Goal: Transaction & Acquisition: Obtain resource

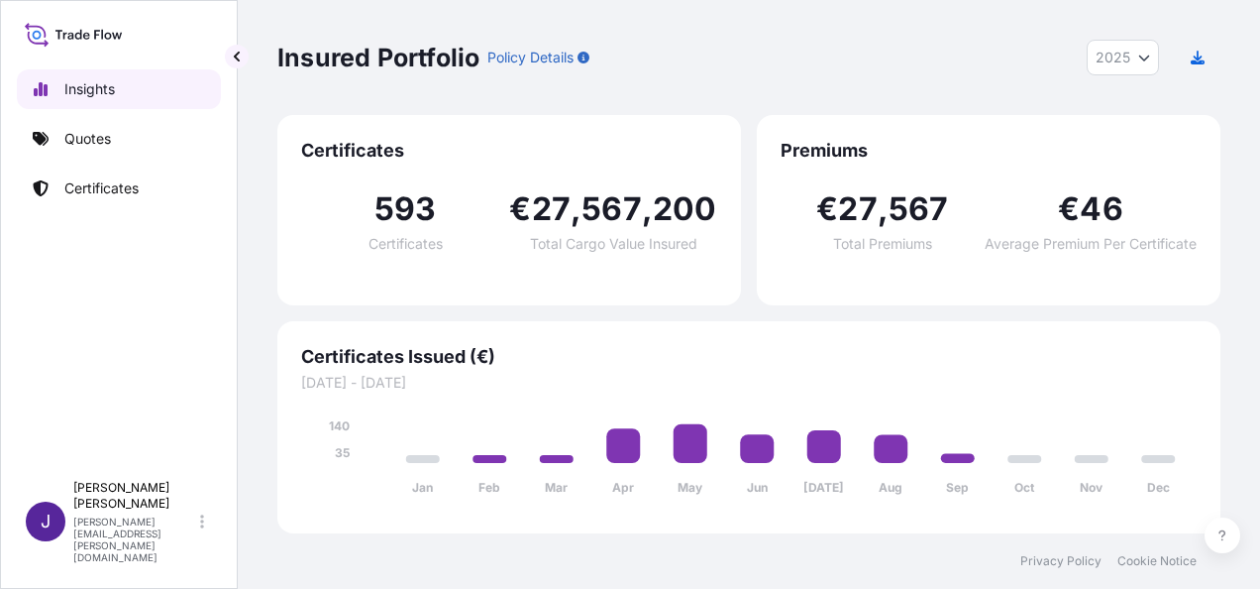
select select "2025"
click at [88, 130] on p "Quotes" at bounding box center [87, 139] width 47 height 20
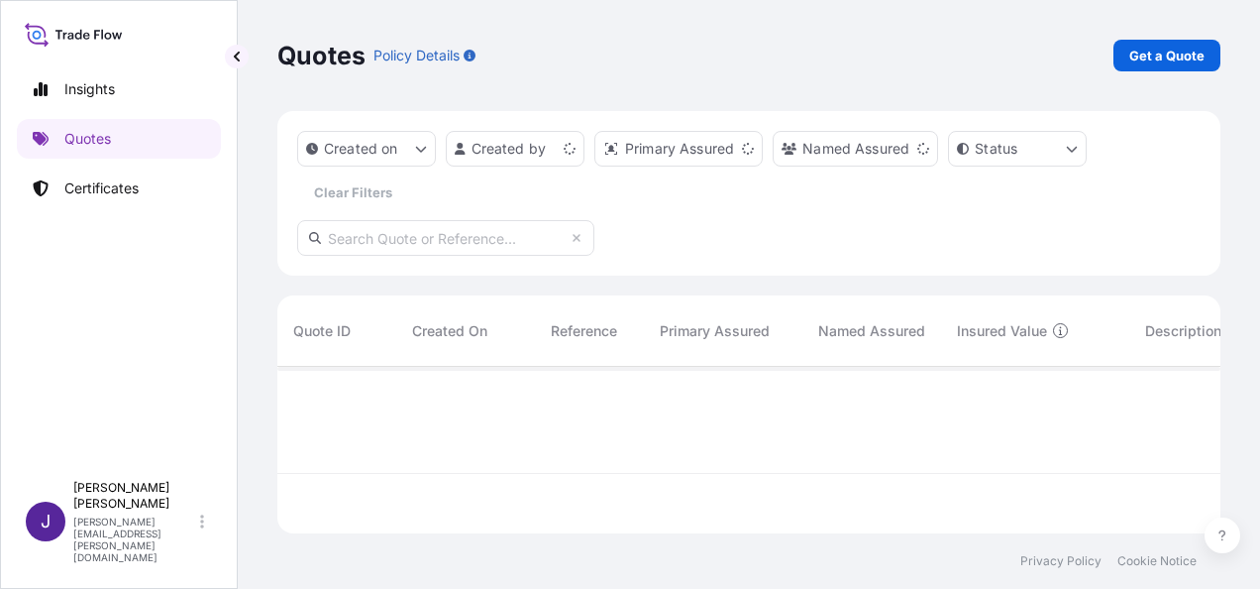
scroll to position [163, 927]
click at [1161, 57] on p "Get a Quote" at bounding box center [1167, 56] width 75 height 20
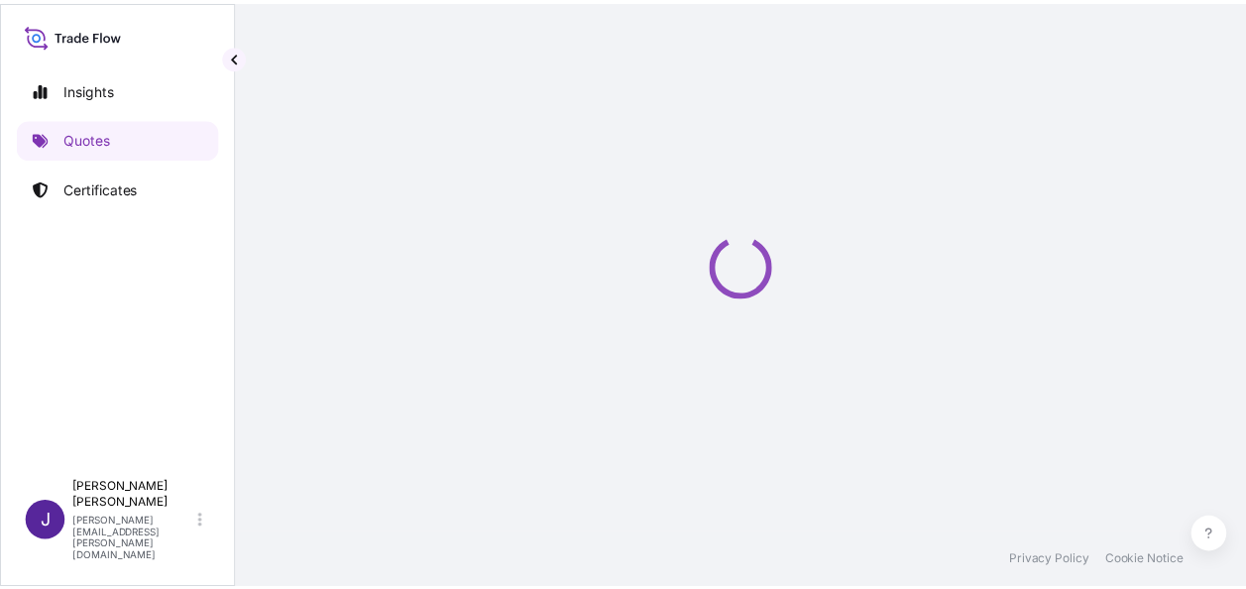
scroll to position [32, 0]
select select "Sea"
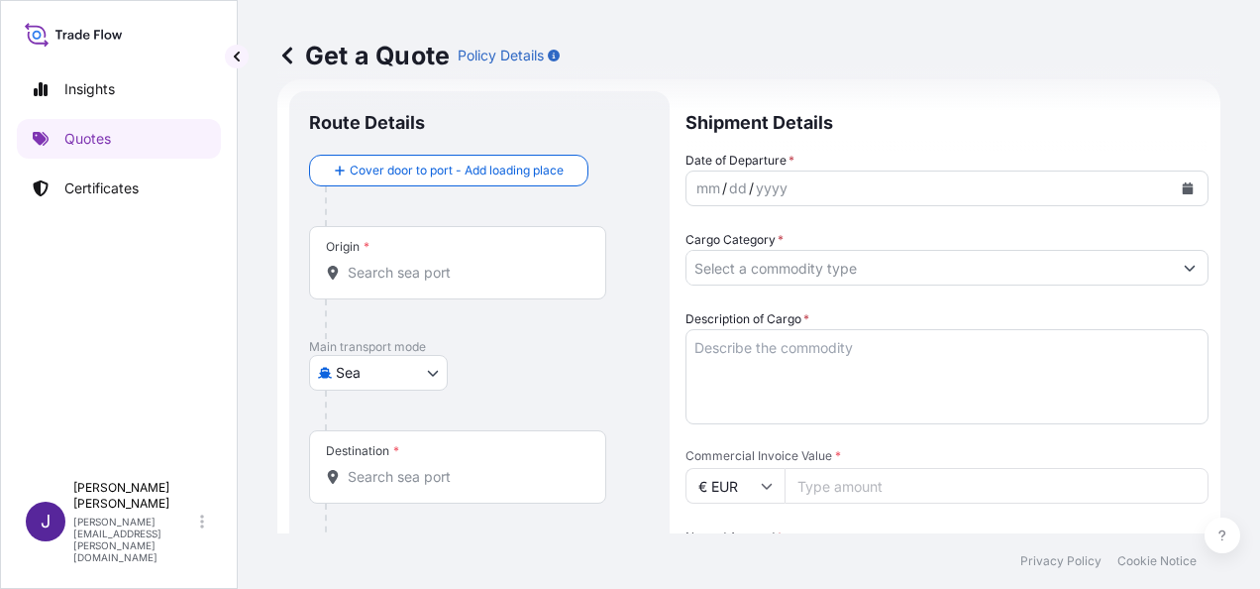
click at [830, 341] on textarea "Description of Cargo *" at bounding box center [947, 376] width 523 height 95
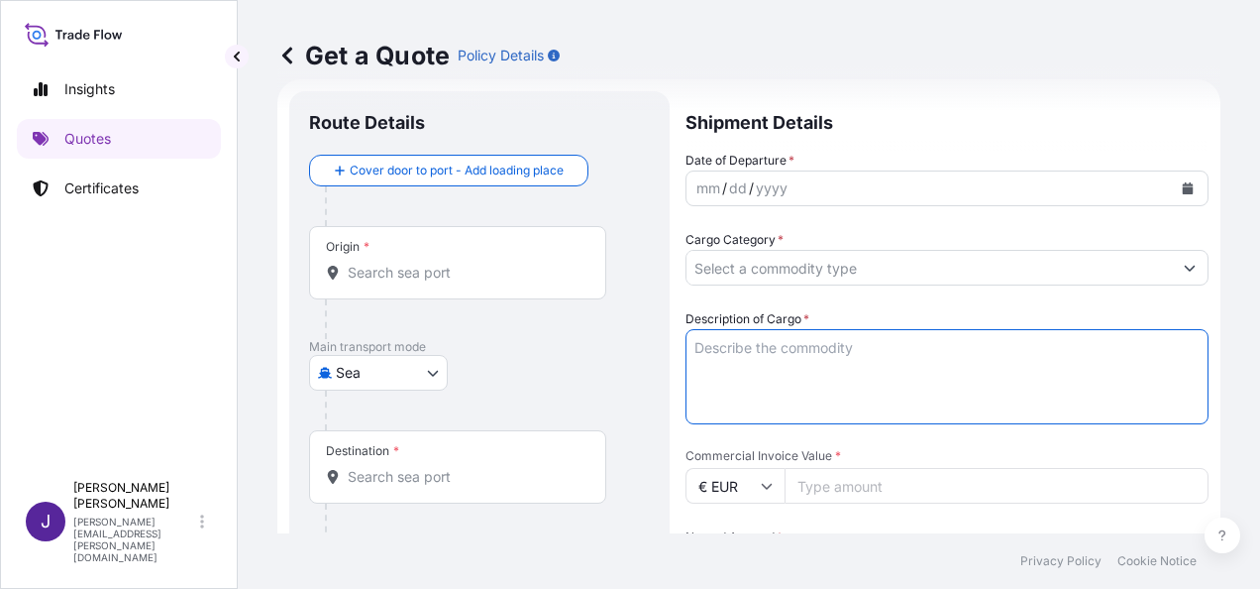
paste textarea "2 PACKS EXTRA VIRGIN OLIVE OIL 1.313,98 KGS 2,500 CBM"
type textarea "2 PACKS EXTRA VIRGIN OLIVE OIL 1.313,98 KGS 2,500 CBM"
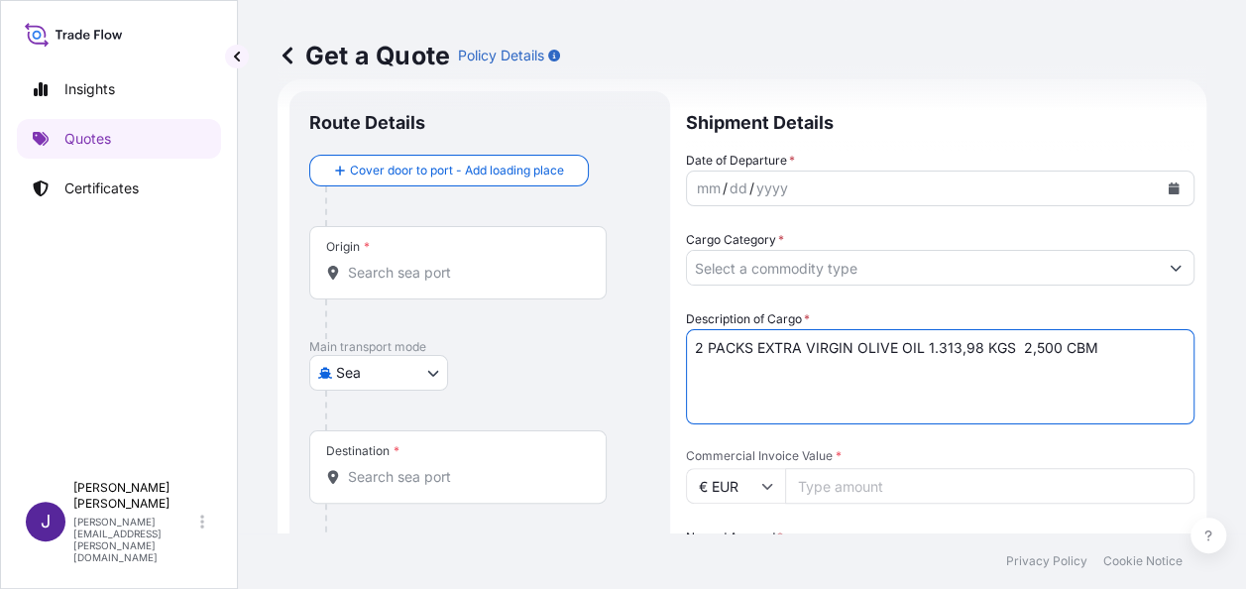
click at [779, 269] on input "Cargo Category *" at bounding box center [922, 268] width 471 height 36
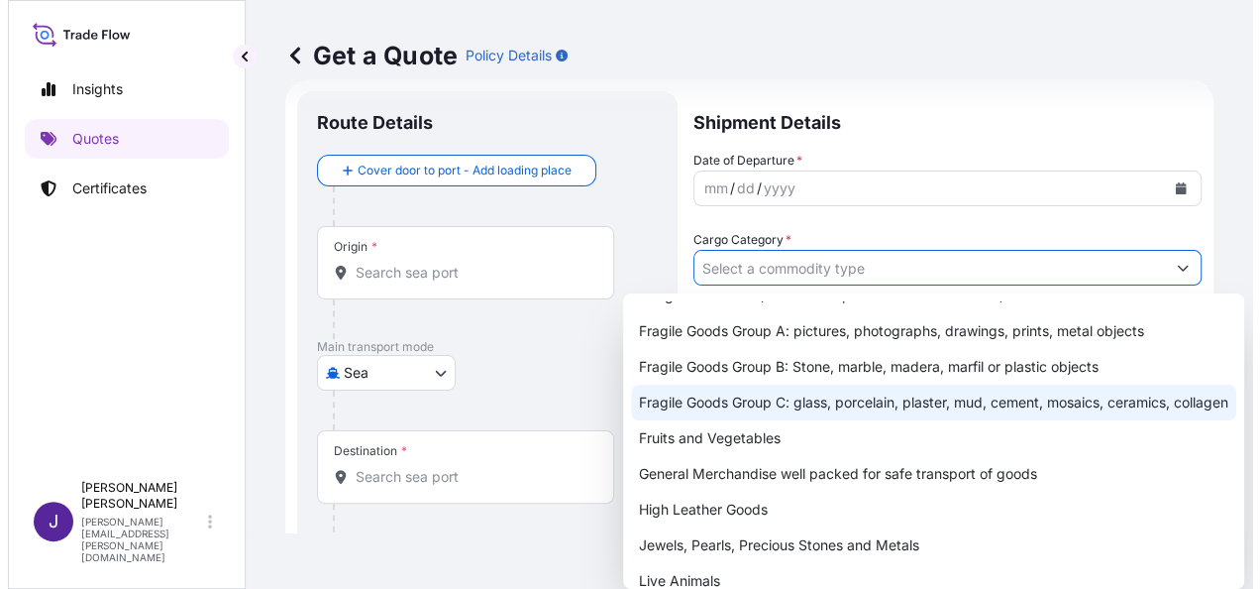
scroll to position [198, 0]
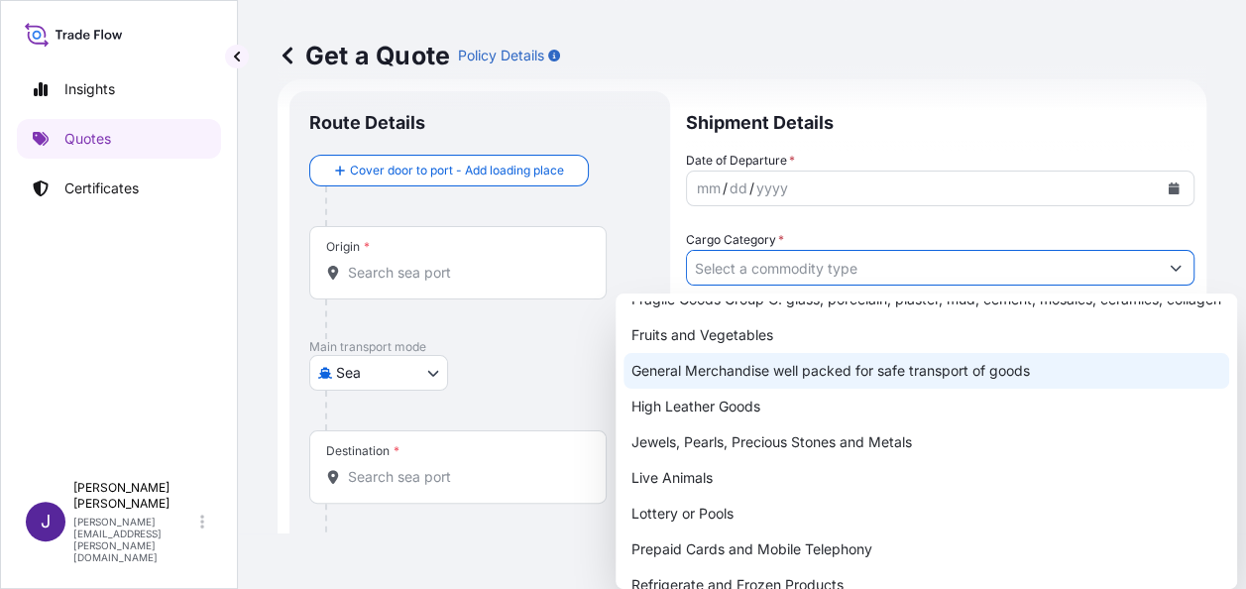
click at [754, 383] on div "General Merchandise well packed for safe transport of goods" at bounding box center [925, 371] width 605 height 36
type input "General Merchandise well packed for safe transport of goods"
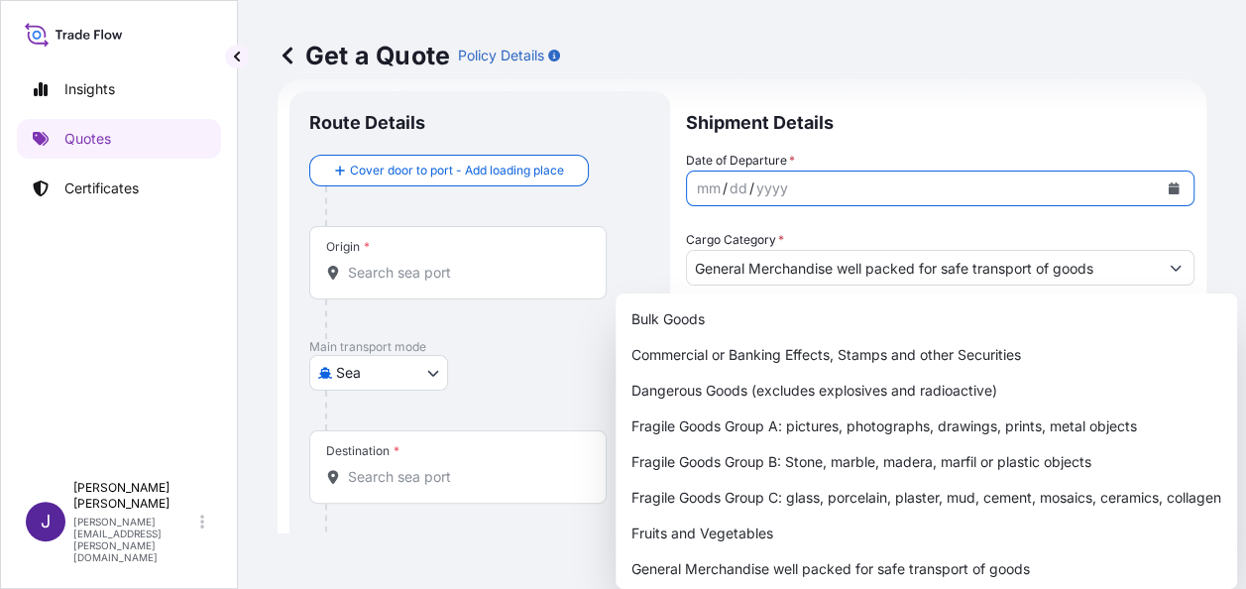
click at [1157, 178] on button "Calendar" at bounding box center [1173, 188] width 32 height 32
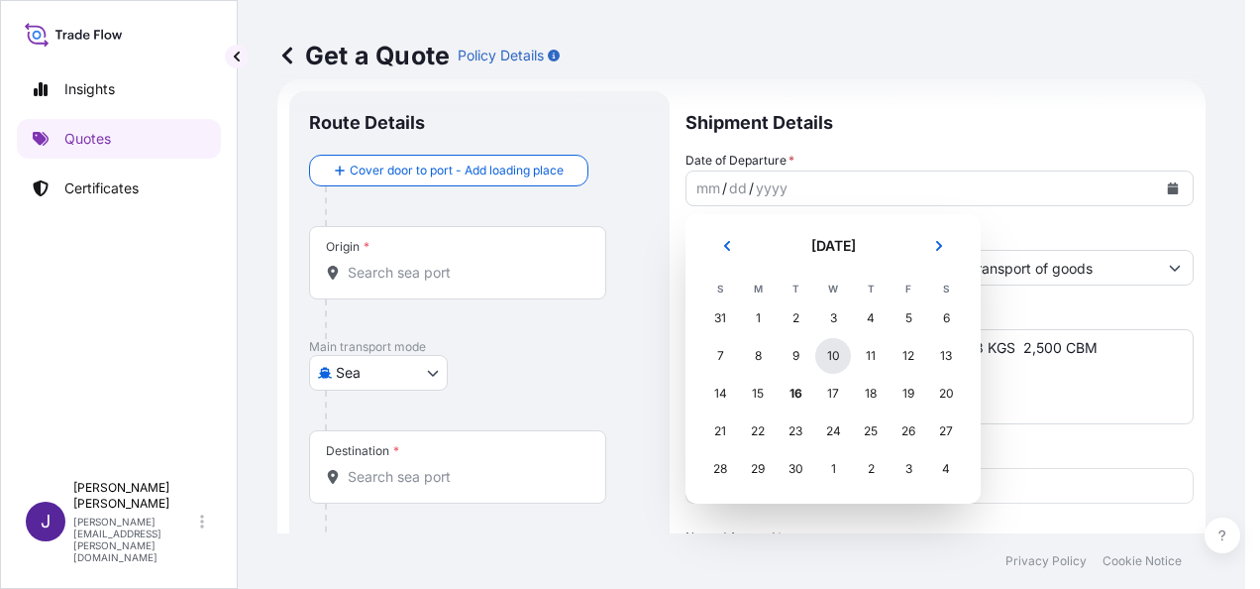
click at [836, 360] on div "10" at bounding box center [833, 356] width 36 height 36
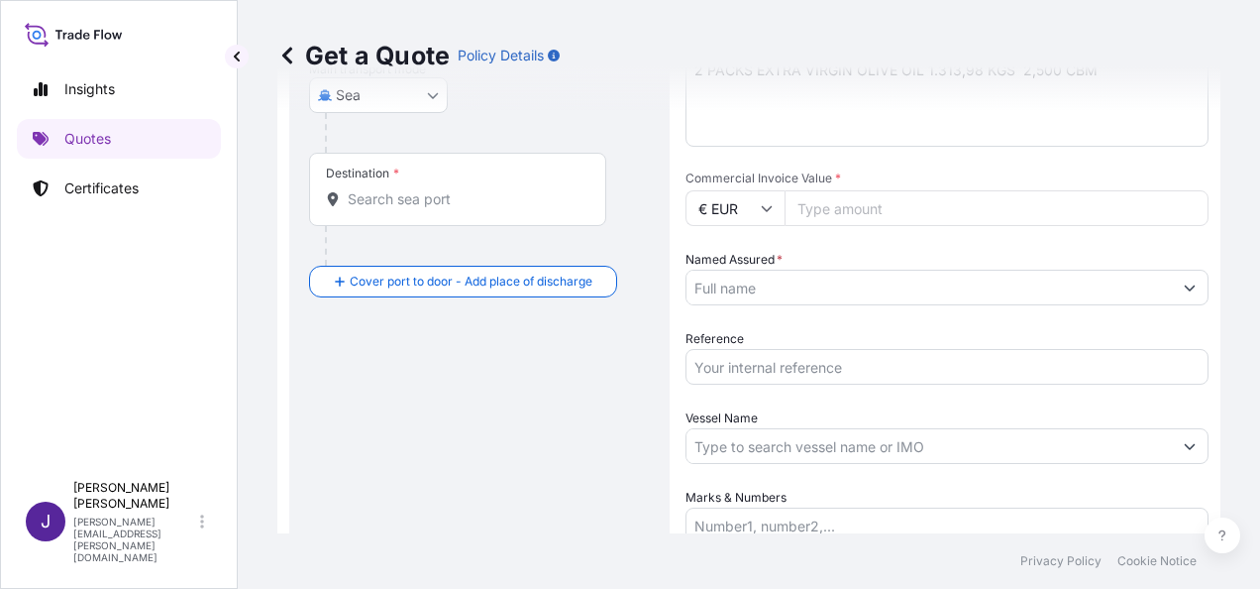
scroll to position [428, 0]
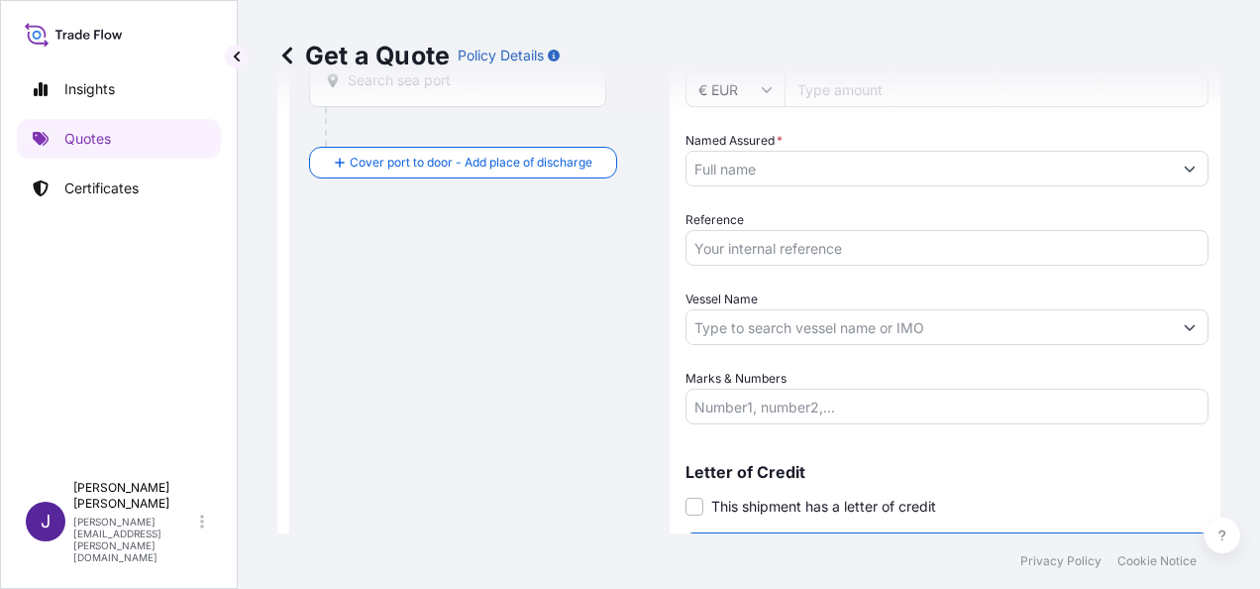
click at [767, 401] on input "Marks & Numbers" at bounding box center [947, 406] width 523 height 36
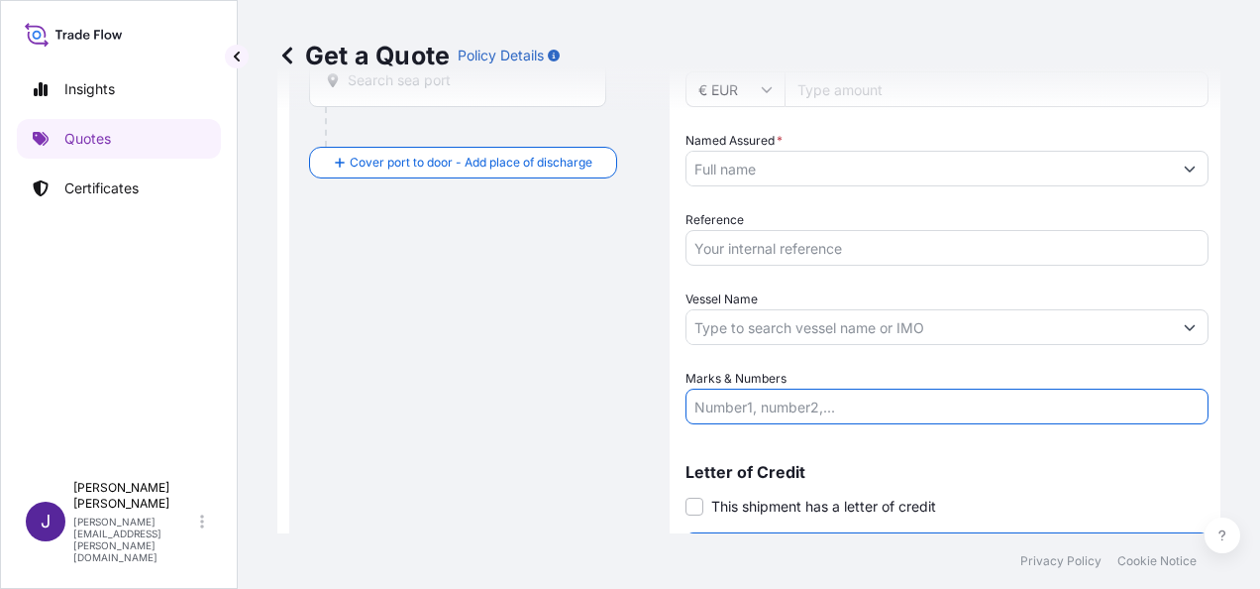
paste input "LCL CONTAINER MSMU4191447 – FX39508859"
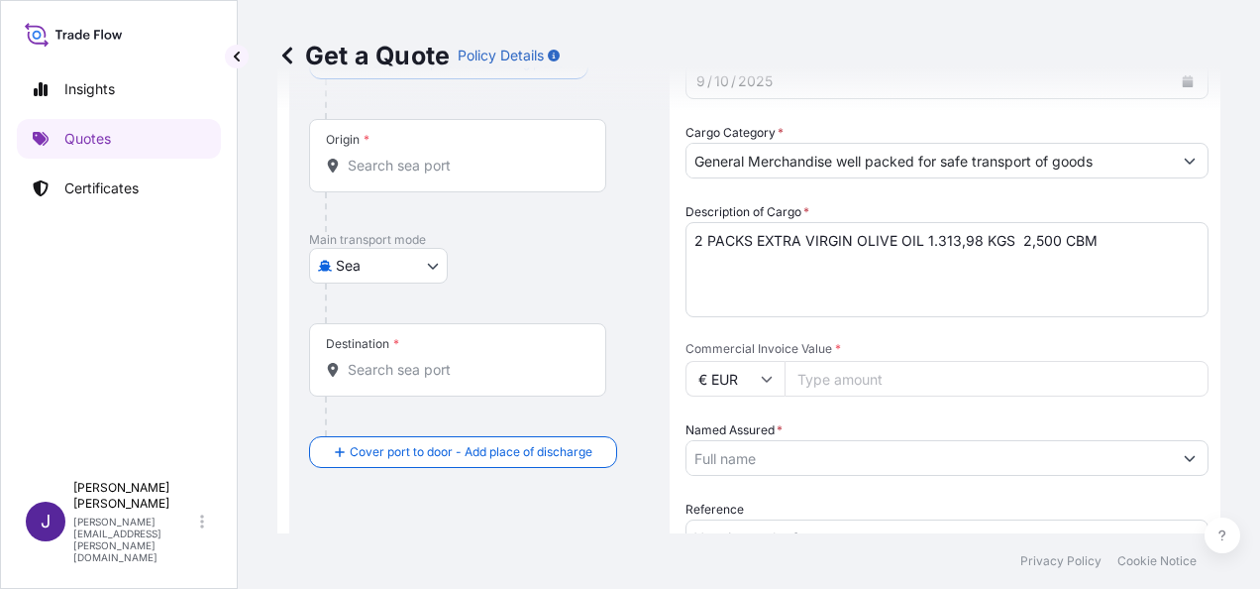
scroll to position [131, 0]
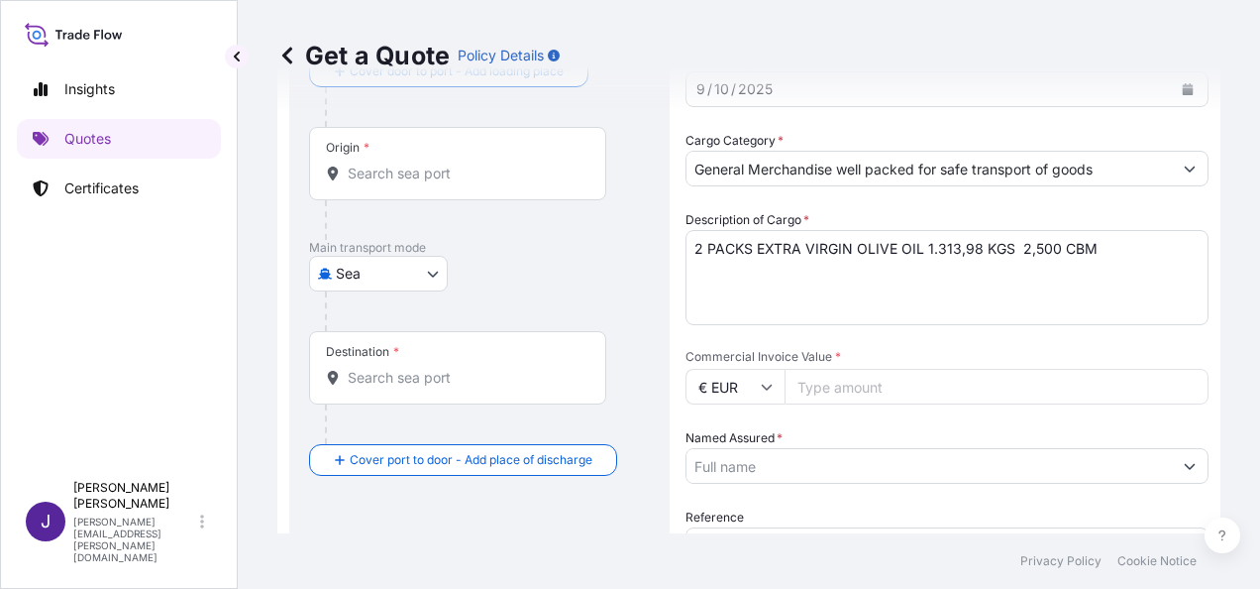
type input "LCL CONTAINER MSMU4191447 – FX39508859"
click at [367, 174] on input "Origin *" at bounding box center [465, 173] width 234 height 20
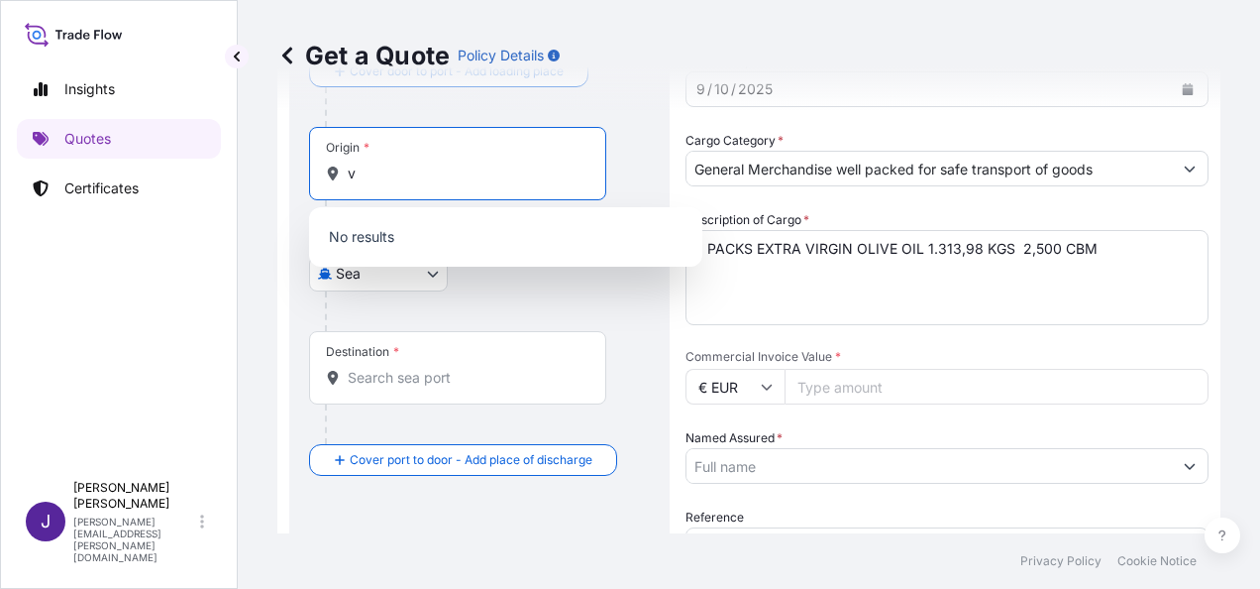
click at [367, 174] on input "v" at bounding box center [465, 173] width 234 height 20
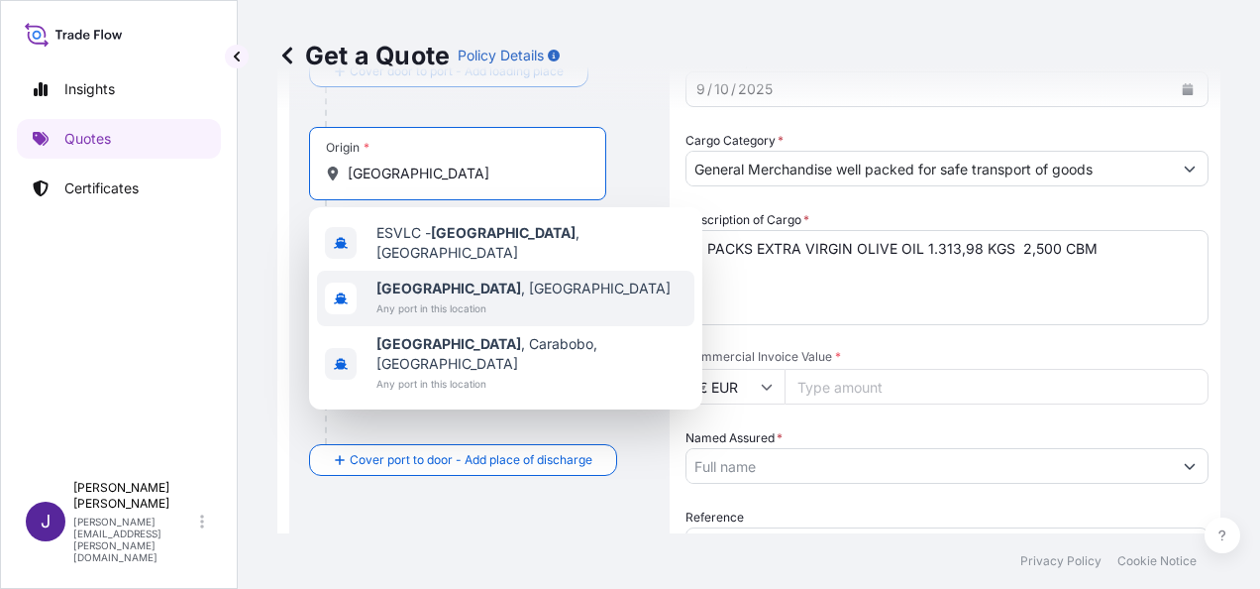
click at [477, 298] on span "Any port in this location" at bounding box center [524, 308] width 294 height 20
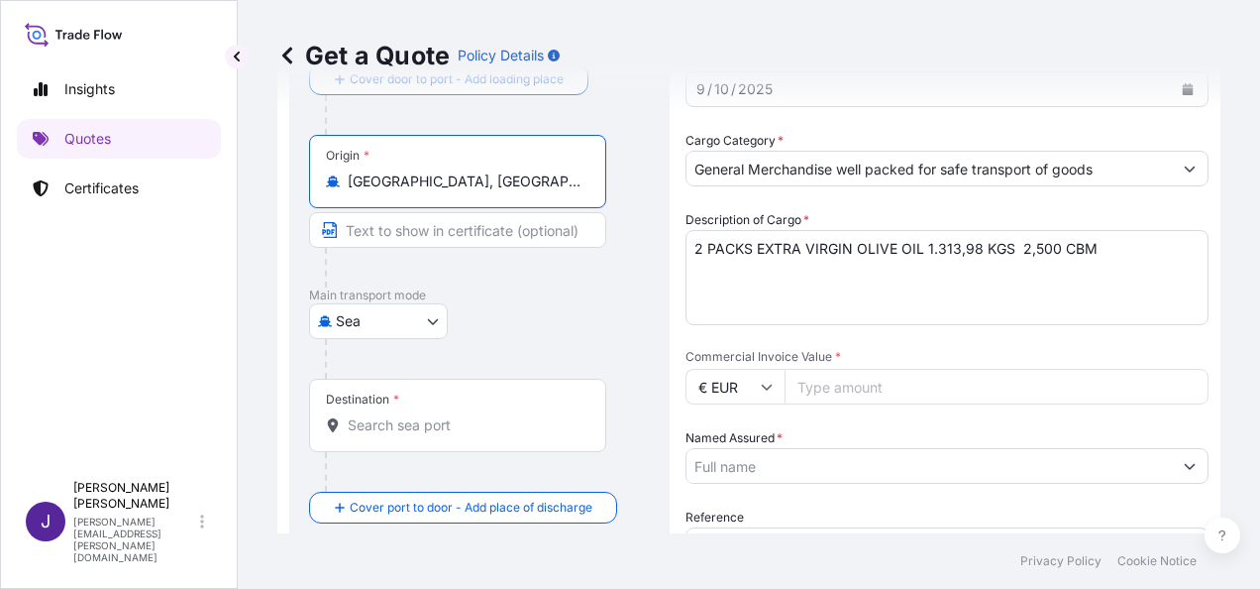
type input "[GEOGRAPHIC_DATA], [GEOGRAPHIC_DATA]"
click at [386, 439] on div "Destination *" at bounding box center [457, 415] width 297 height 73
click at [386, 435] on input "Destination *" at bounding box center [465, 425] width 234 height 20
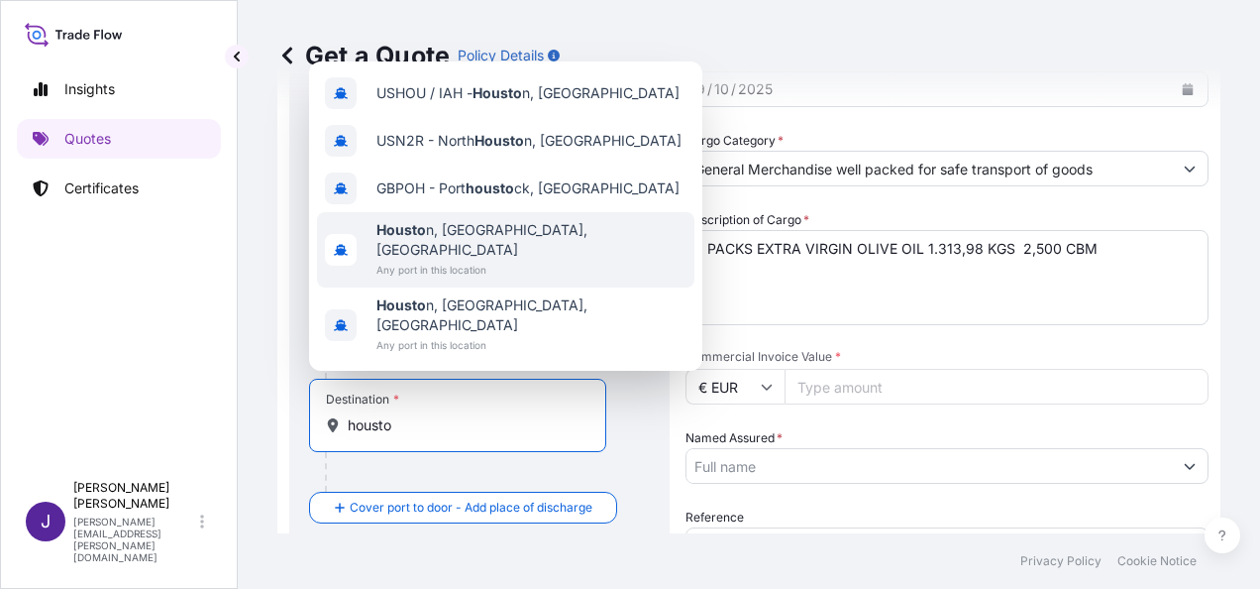
click at [485, 260] on span "Housto n, [GEOGRAPHIC_DATA], [GEOGRAPHIC_DATA]" at bounding box center [532, 240] width 310 height 40
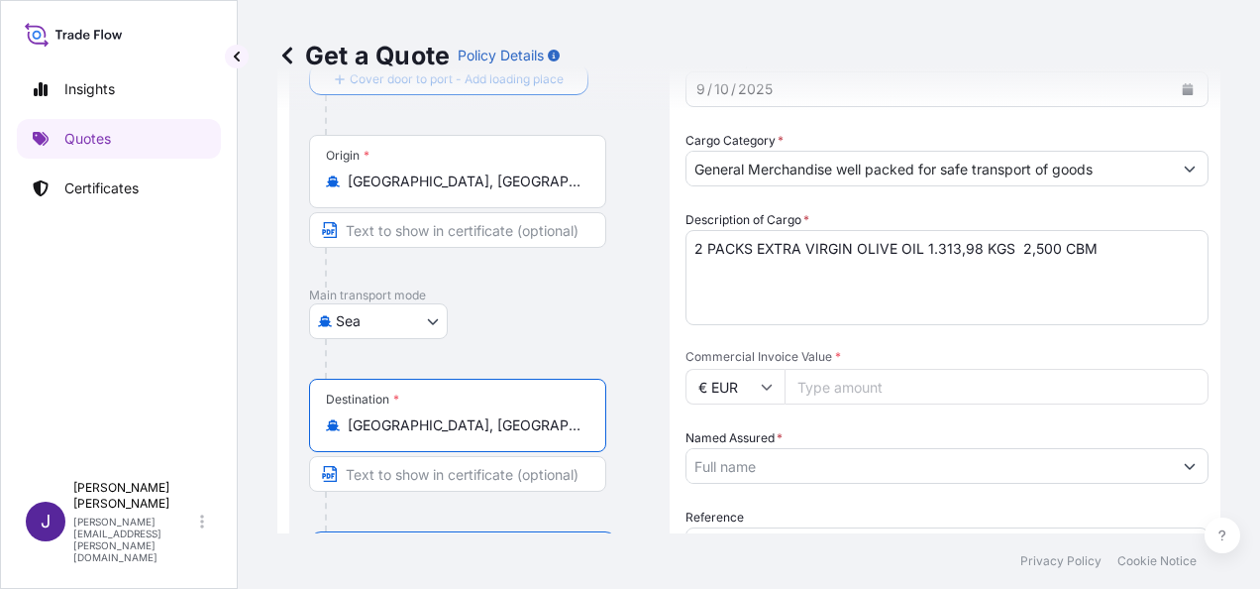
type input "[GEOGRAPHIC_DATA], [GEOGRAPHIC_DATA], [GEOGRAPHIC_DATA]"
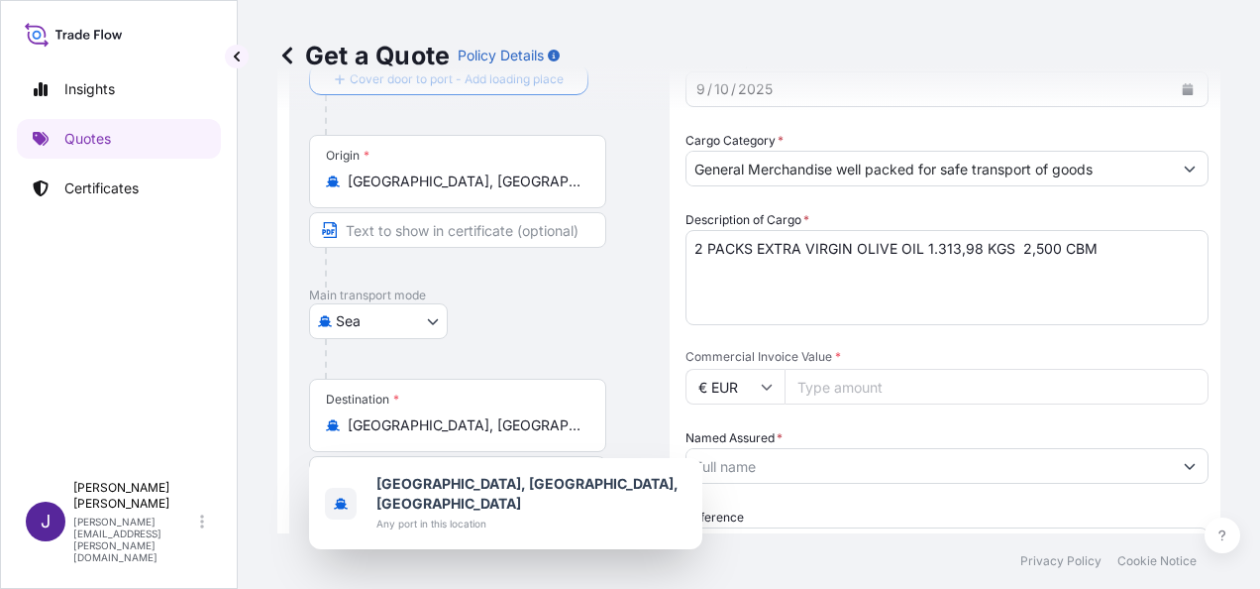
click at [890, 387] on input "Commercial Invoice Value *" at bounding box center [997, 387] width 424 height 36
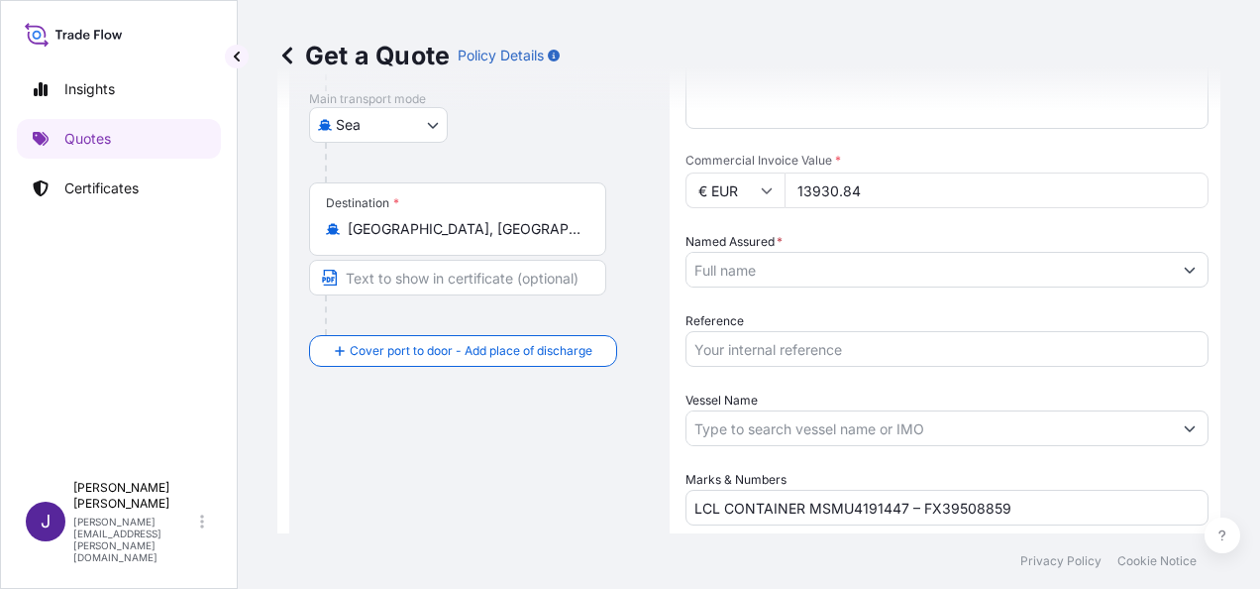
scroll to position [329, 0]
type input "13930.84"
click at [864, 268] on input "Named Assured *" at bounding box center [930, 268] width 486 height 36
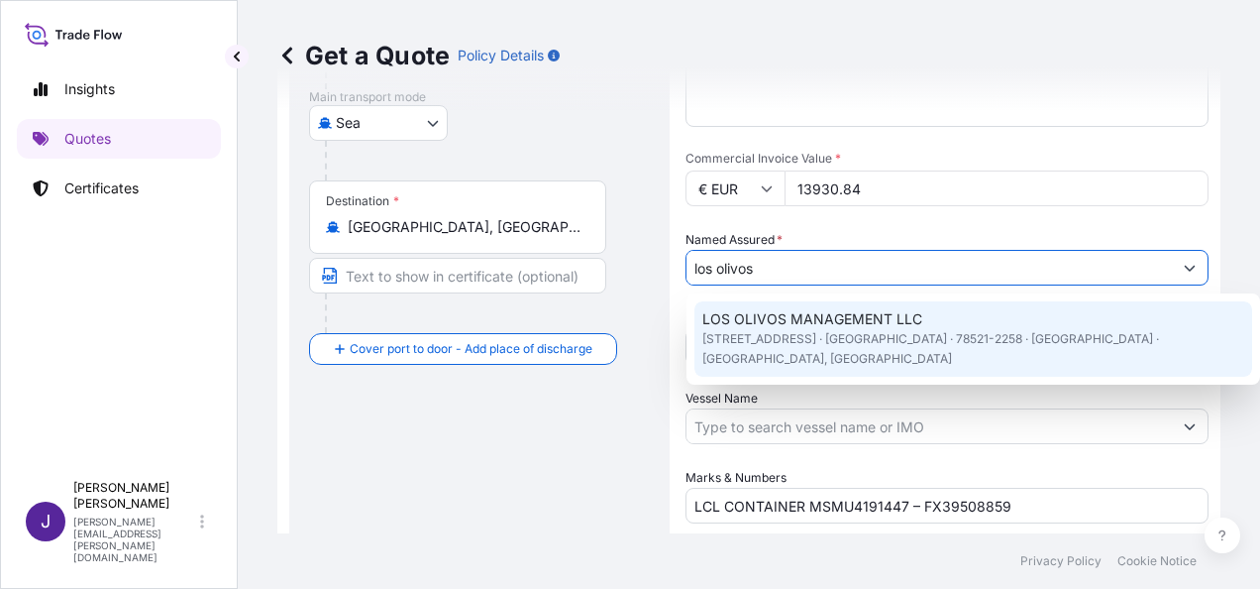
click at [892, 334] on span "[STREET_ADDRESS] · [GEOGRAPHIC_DATA] · 78521-2258 · [GEOGRAPHIC_DATA] · [GEOGRA…" at bounding box center [974, 349] width 542 height 40
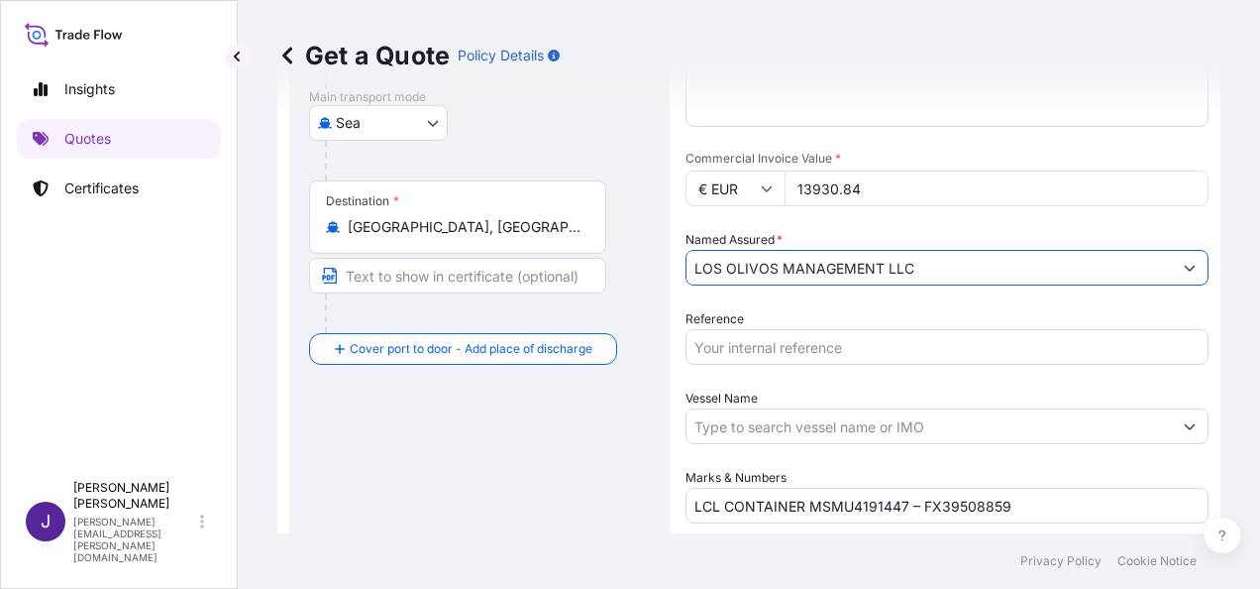
type input "LOS OLIVOS MANAGEMENT LLC"
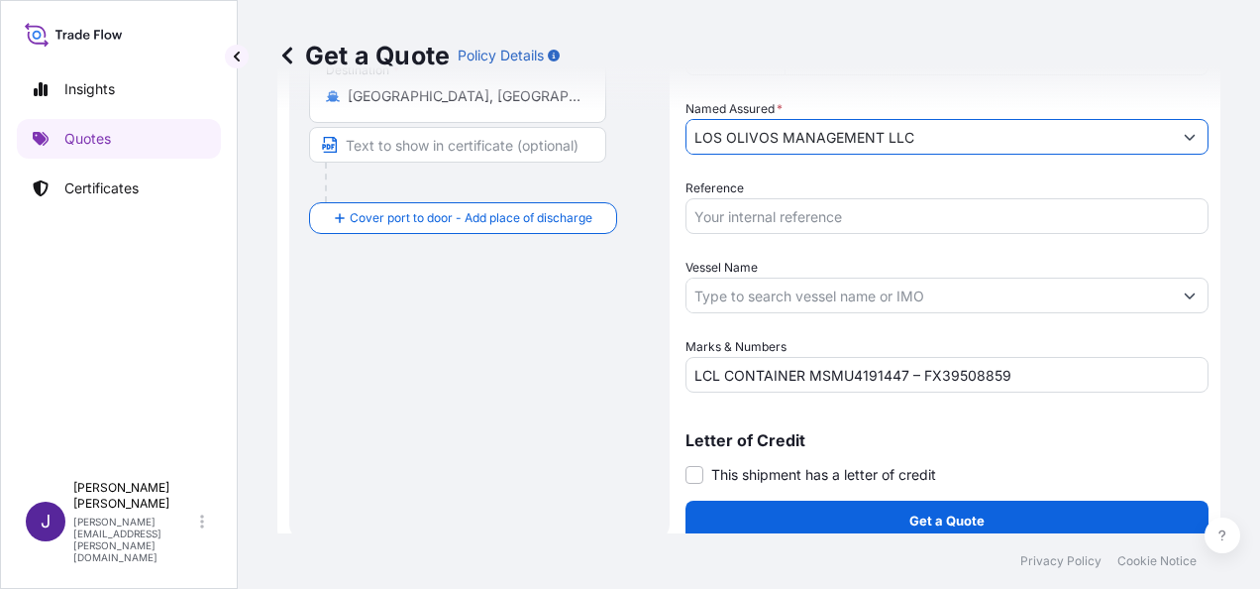
scroll to position [478, 0]
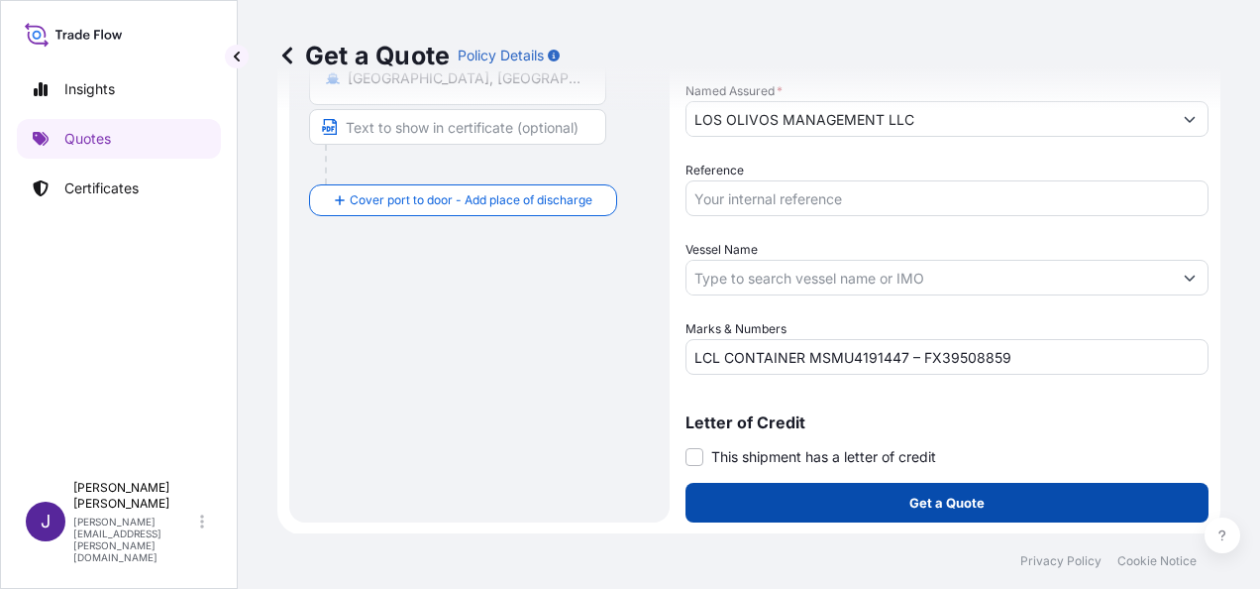
click at [983, 507] on button "Get a Quote" at bounding box center [947, 503] width 523 height 40
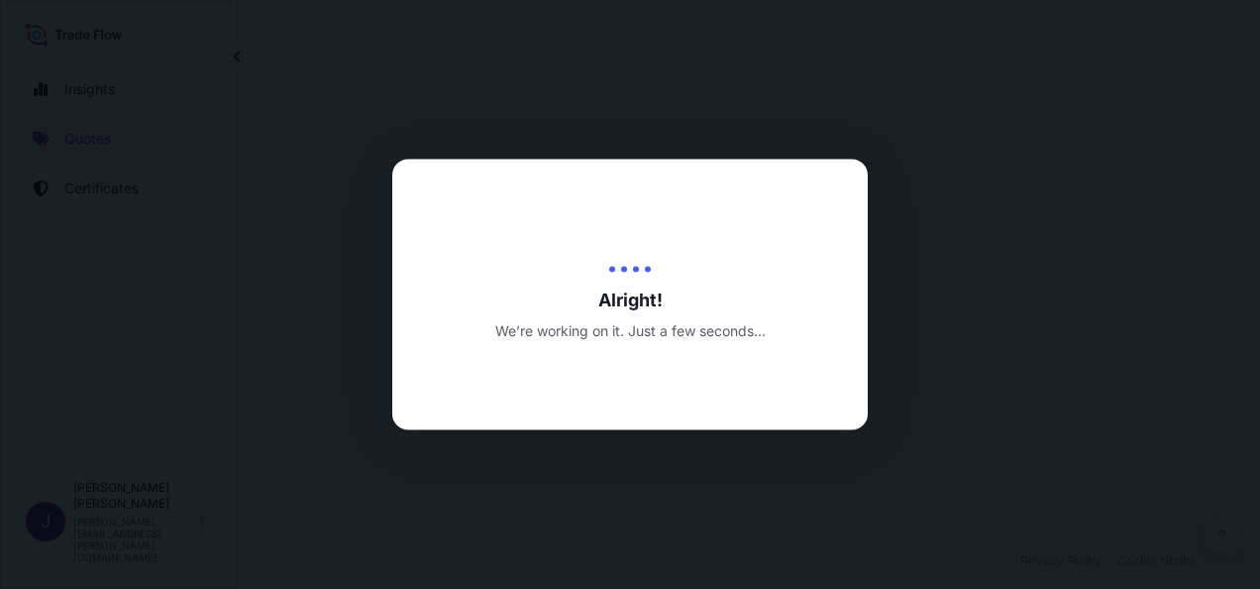
select select "Sea"
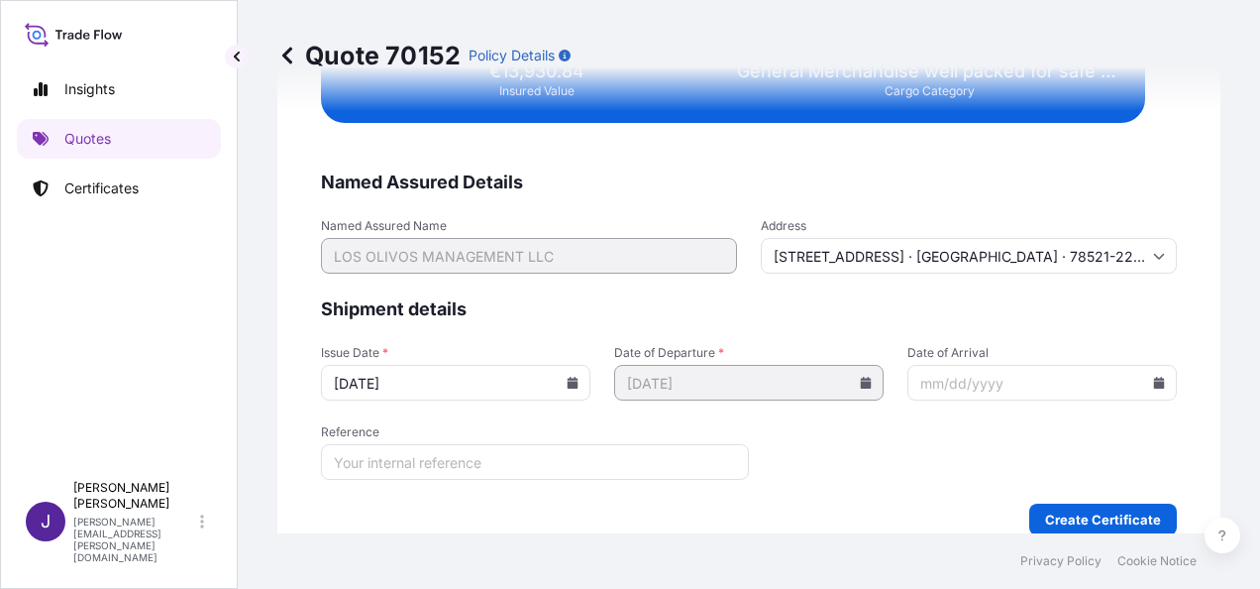
scroll to position [3744, 0]
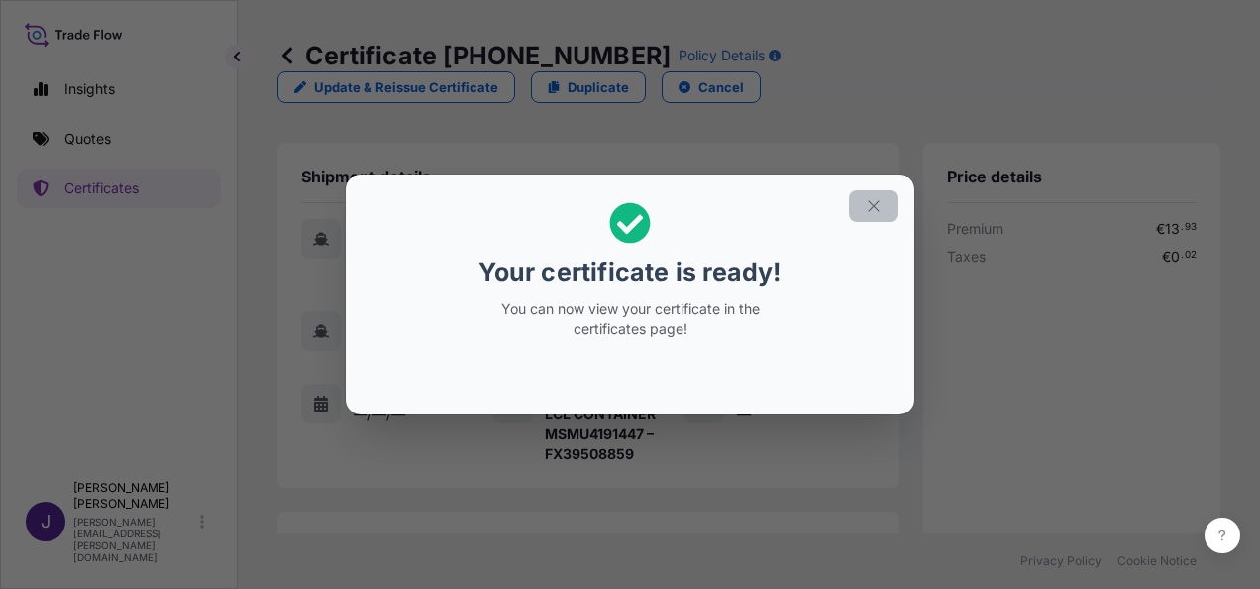
click at [882, 202] on icon "button" at bounding box center [874, 206] width 18 height 18
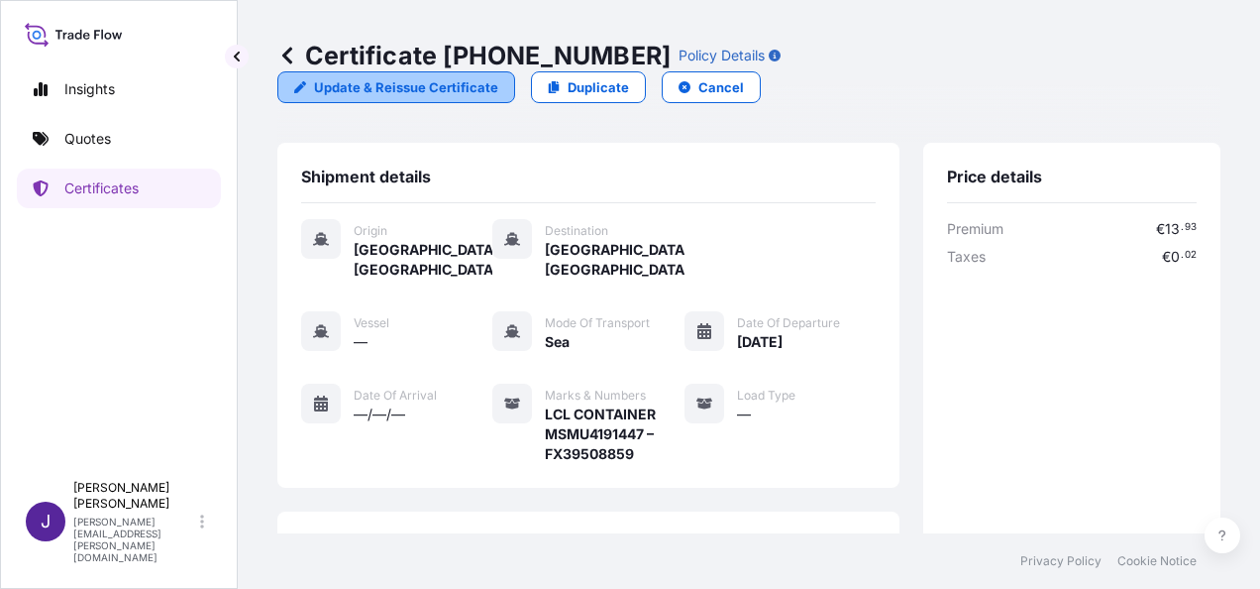
click at [498, 77] on p "Update & Reissue Certificate" at bounding box center [406, 87] width 184 height 20
select select "Sea"
select select "31519"
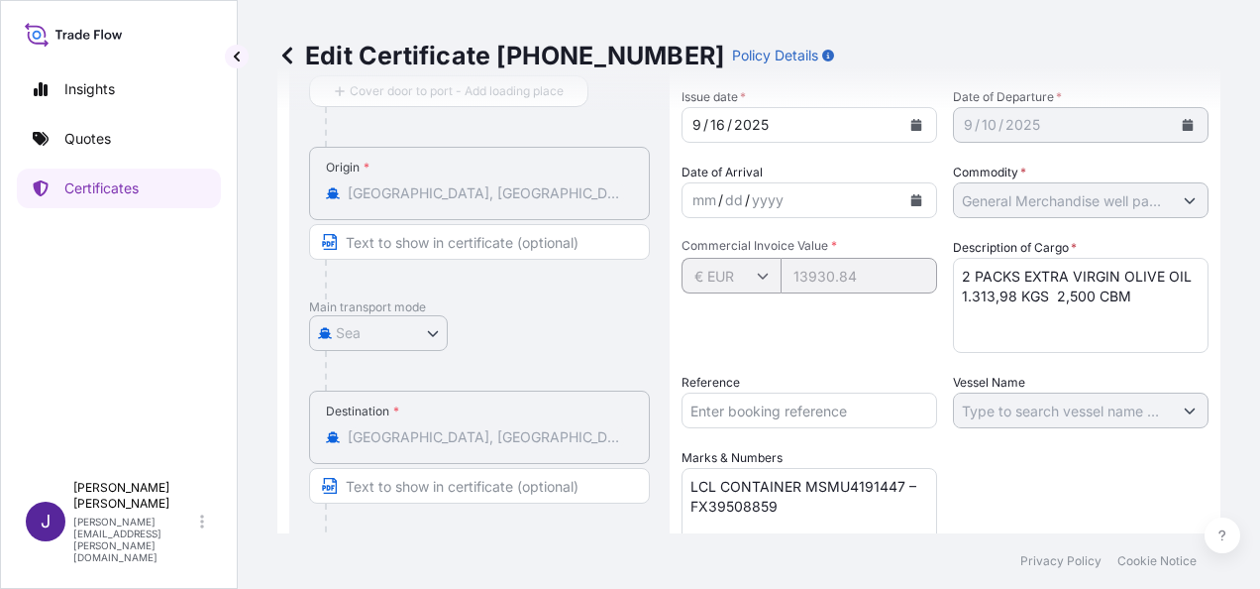
scroll to position [297, 0]
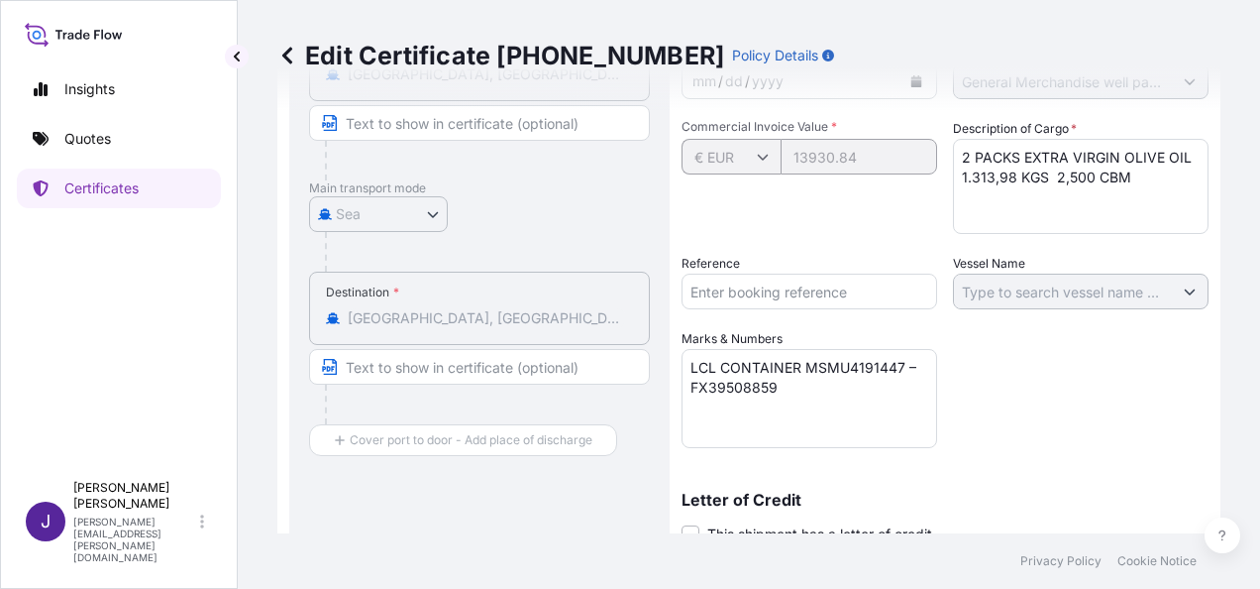
click at [824, 295] on input "Reference" at bounding box center [810, 291] width 256 height 36
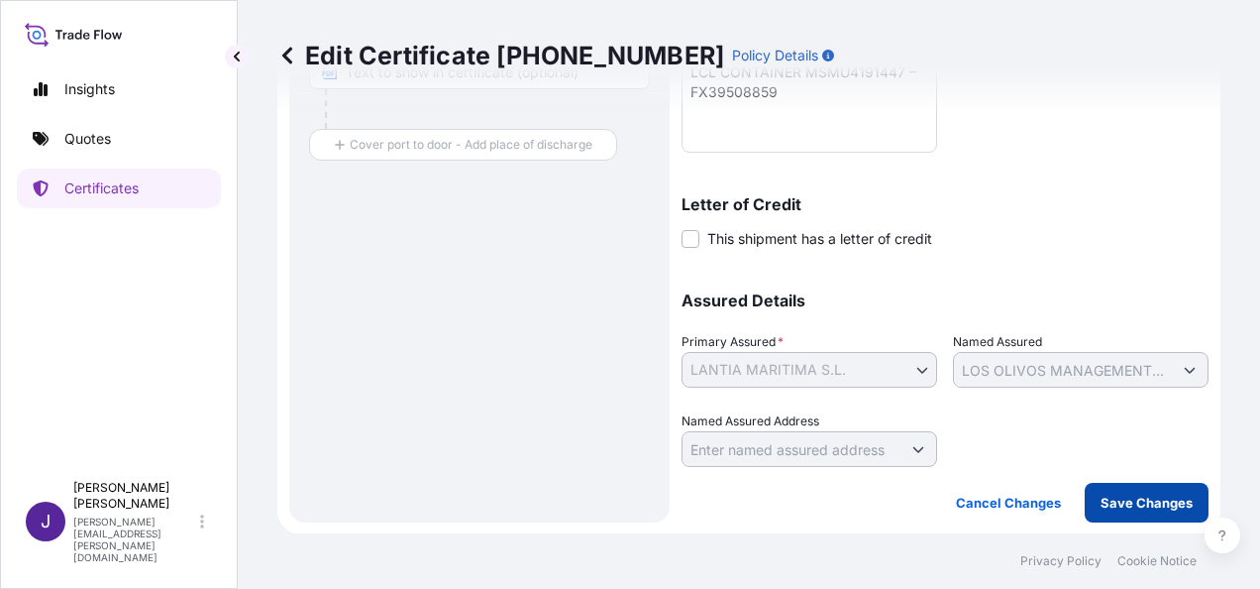
type input "55377"
click at [1103, 501] on p "Save Changes" at bounding box center [1147, 502] width 92 height 20
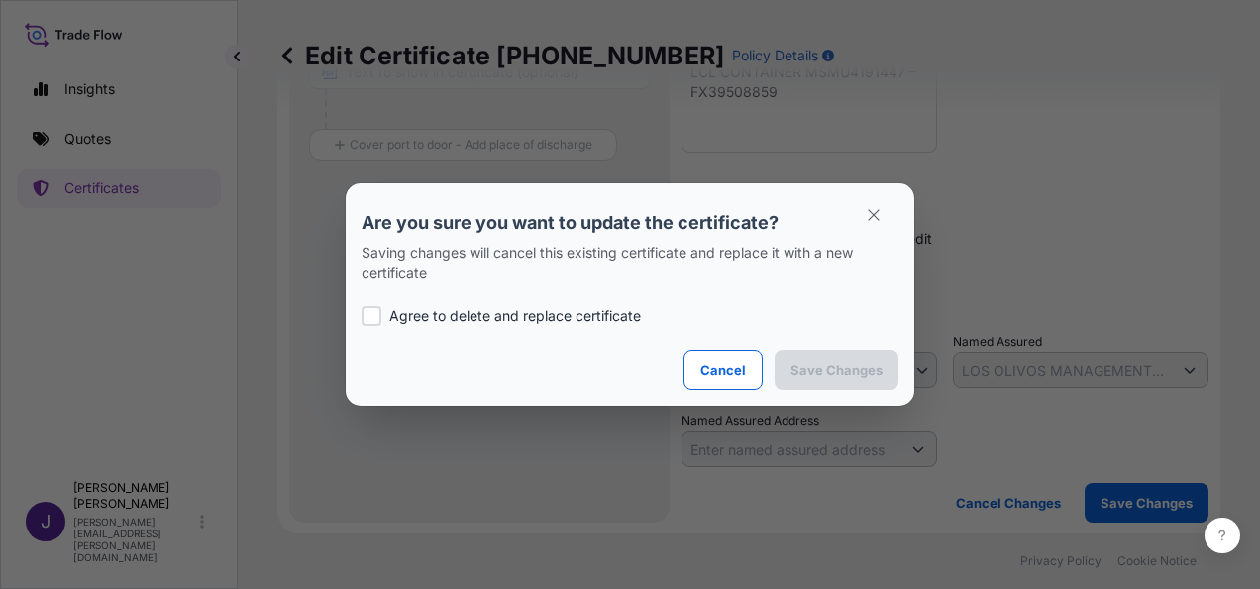
click at [374, 309] on div at bounding box center [372, 316] width 20 height 20
checkbox input "true"
click at [814, 360] on p "Save Changes" at bounding box center [837, 370] width 92 height 20
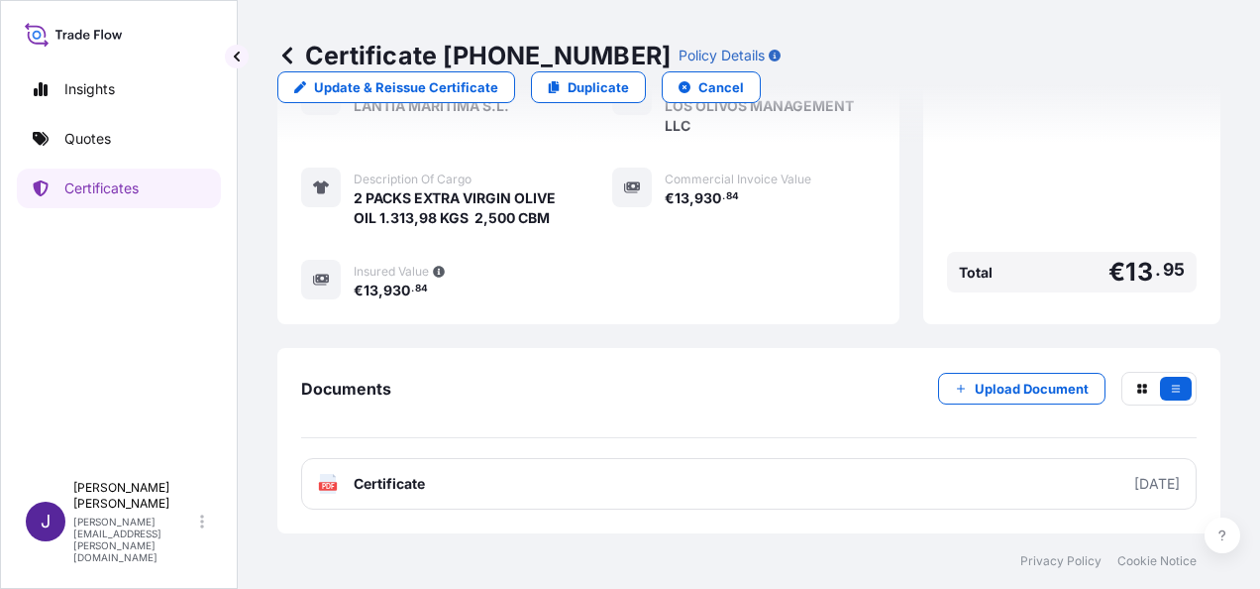
scroll to position [482, 0]
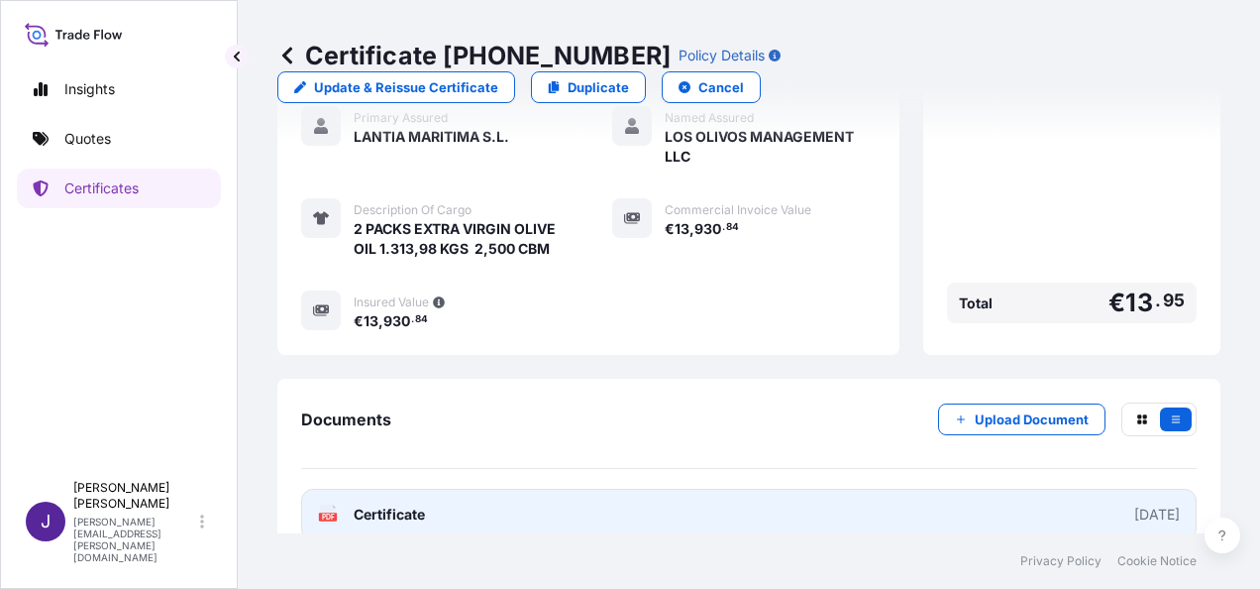
click at [537, 497] on link "PDF Certificate [DATE]" at bounding box center [749, 514] width 896 height 52
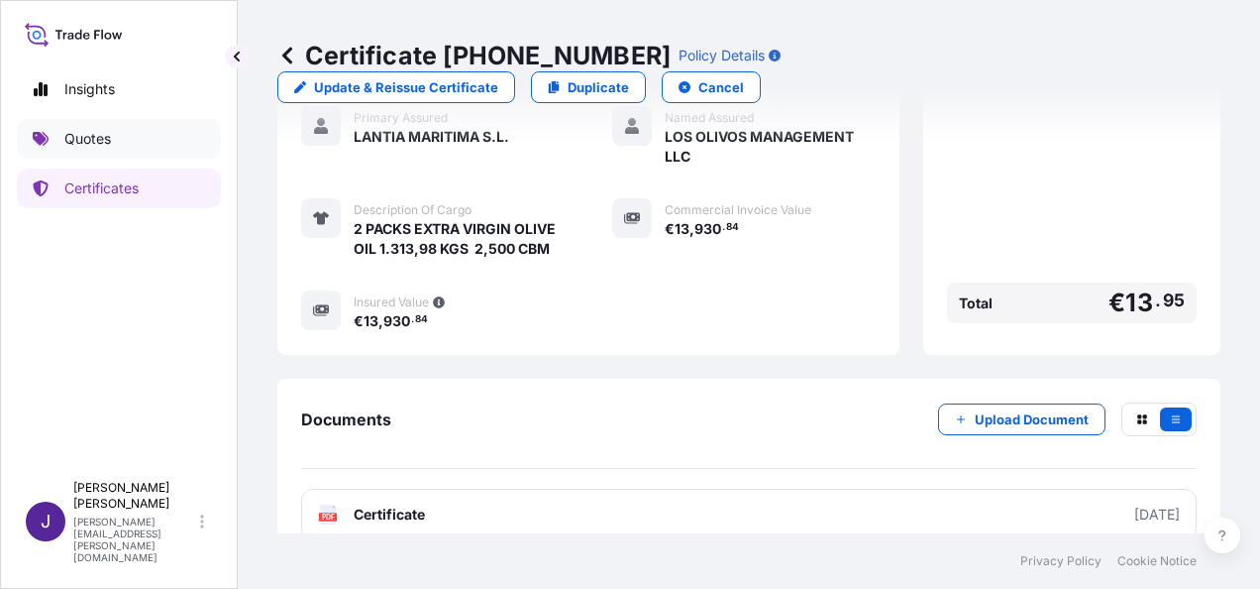
click at [80, 143] on p "Quotes" at bounding box center [87, 139] width 47 height 20
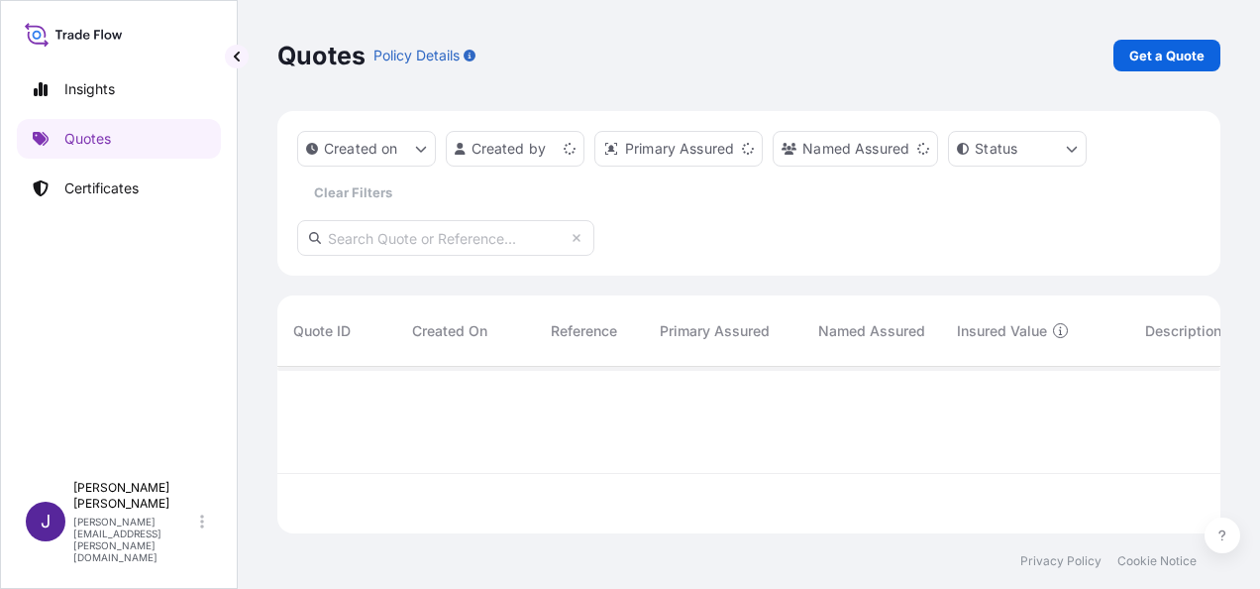
scroll to position [163, 927]
click at [1197, 64] on p "Get a Quote" at bounding box center [1167, 56] width 75 height 20
select select "Sea"
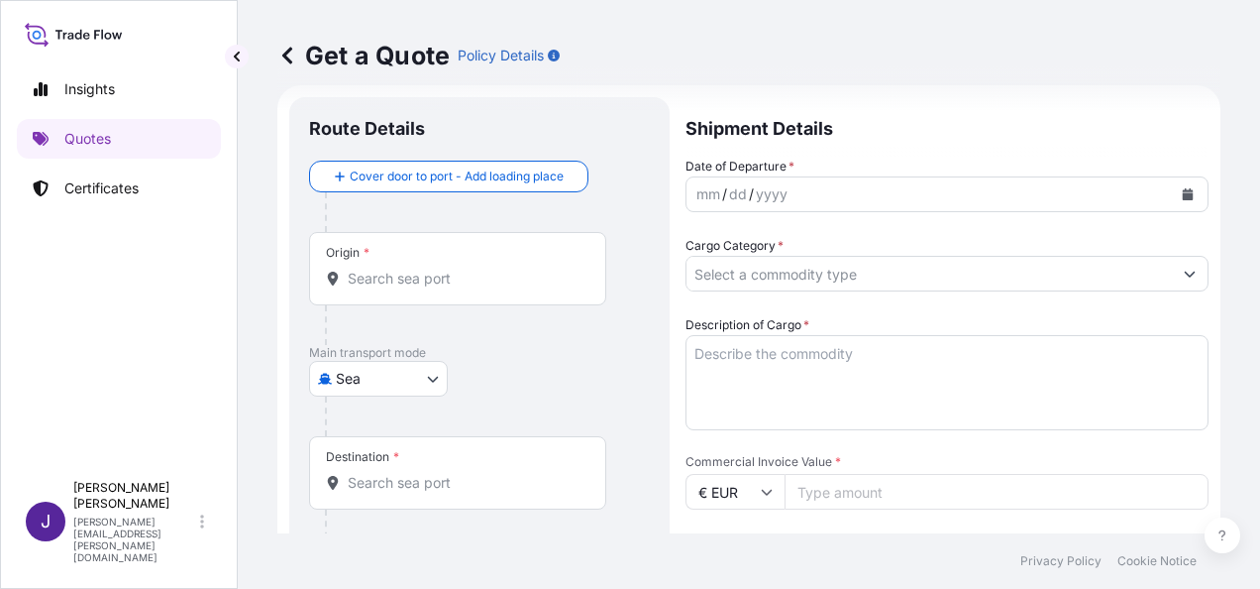
scroll to position [32, 0]
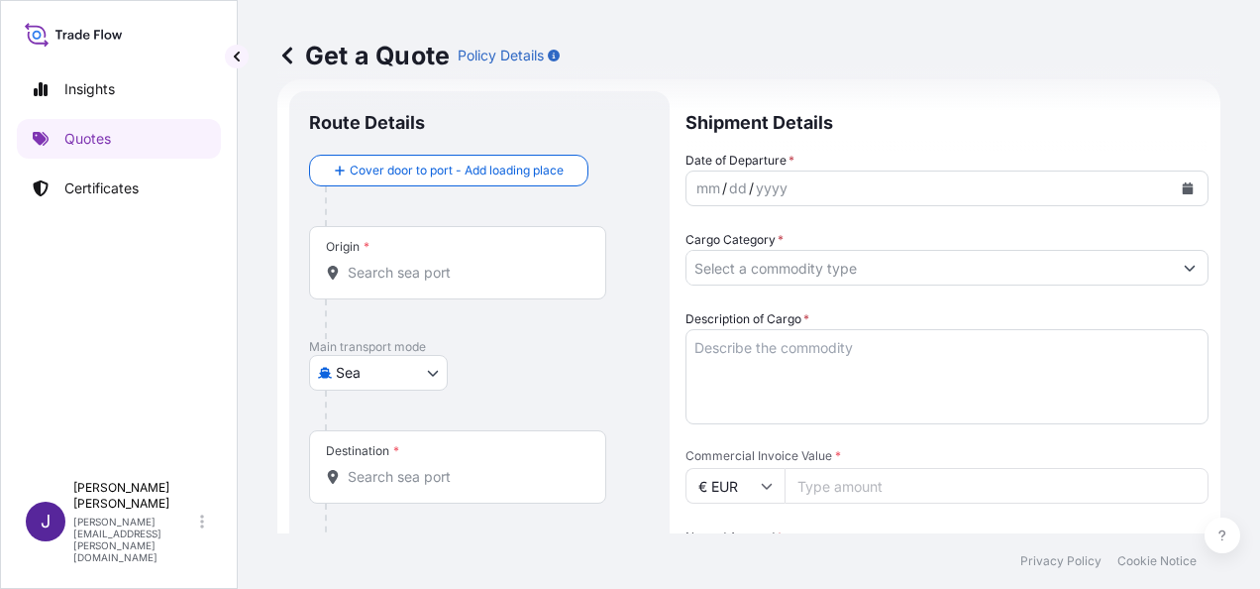
click at [1187, 180] on button "Calendar" at bounding box center [1188, 188] width 32 height 32
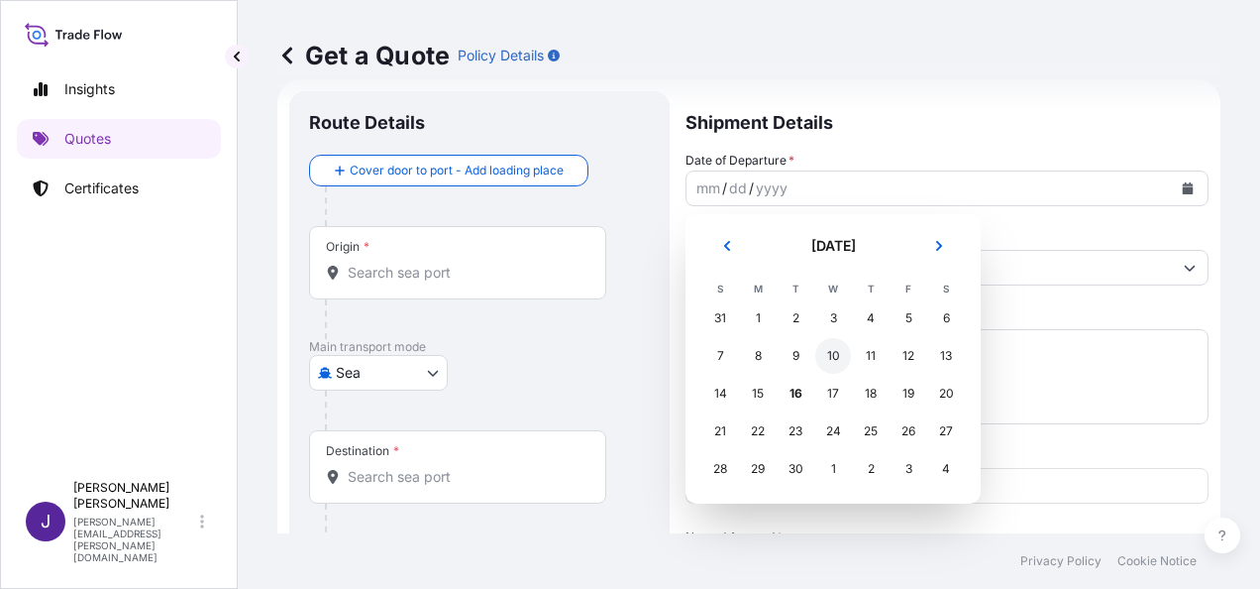
click at [831, 351] on div "10" at bounding box center [833, 356] width 36 height 36
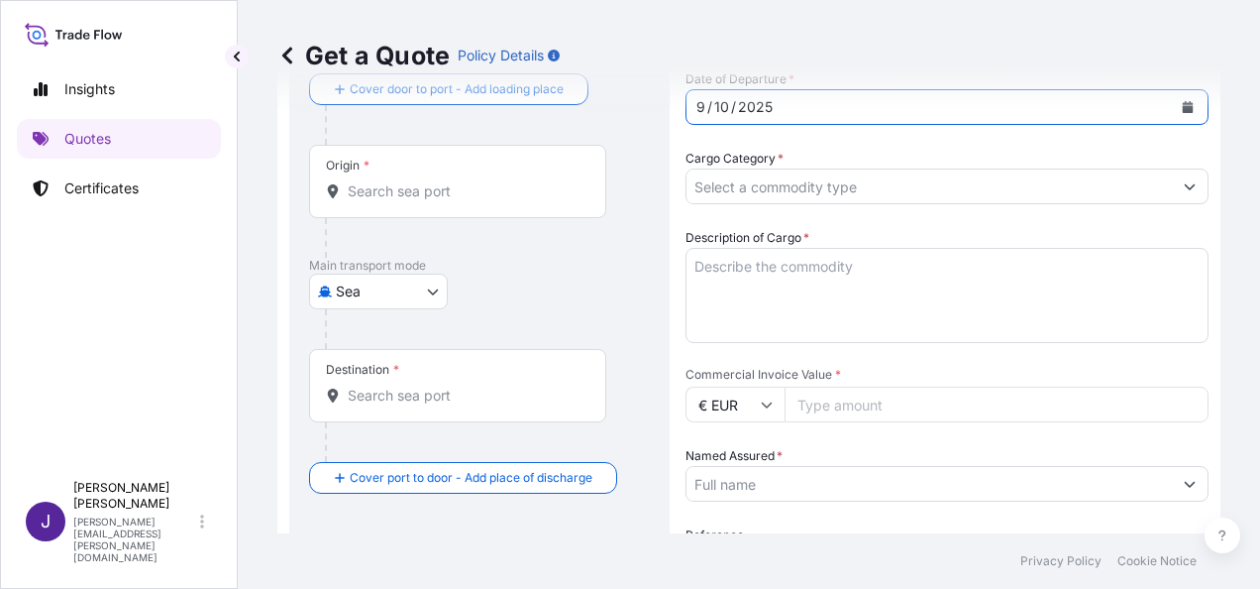
scroll to position [131, 0]
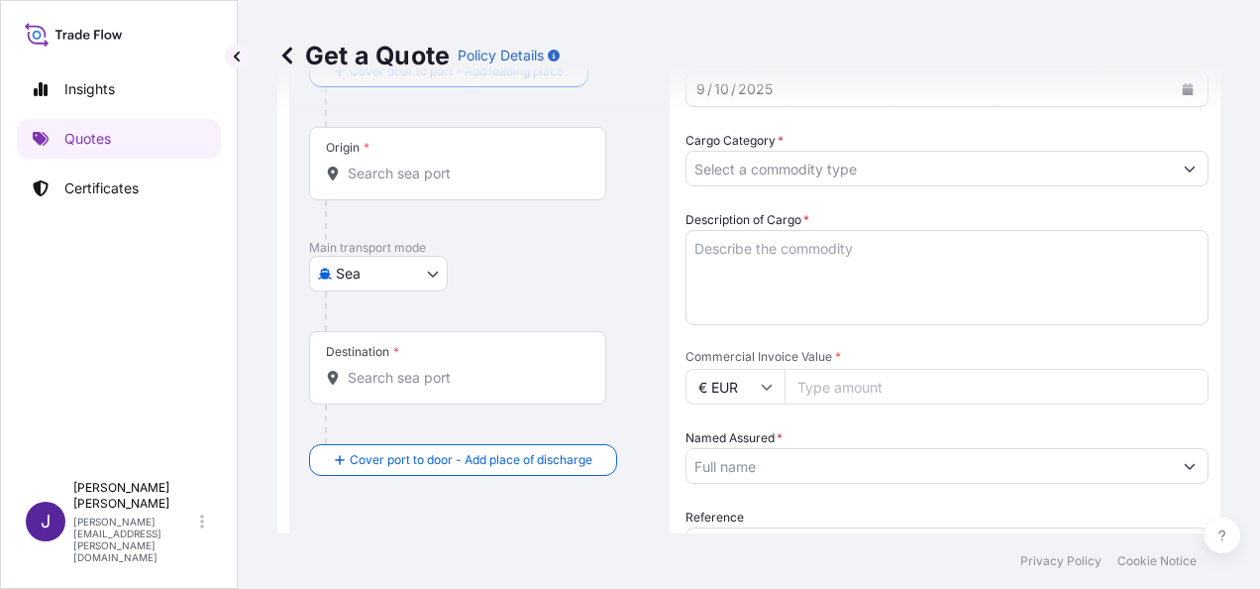
click at [828, 382] on input "Commercial Invoice Value *" at bounding box center [997, 387] width 424 height 36
type input "1974.28"
click at [824, 161] on input "Cargo Category *" at bounding box center [930, 169] width 486 height 36
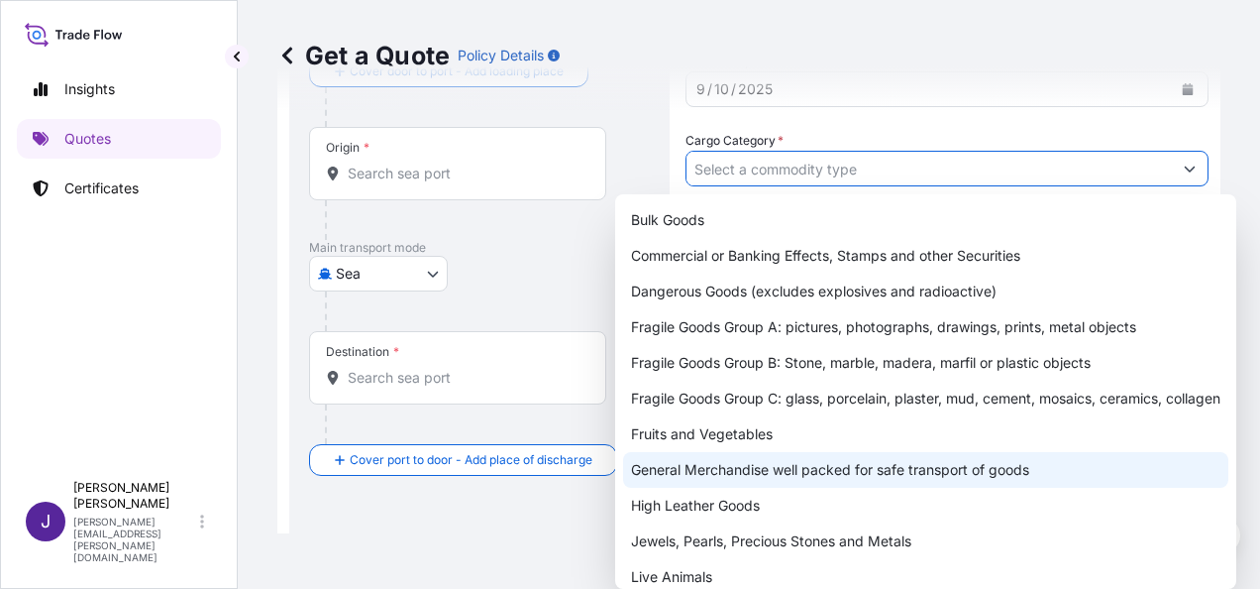
click at [753, 472] on div "General Merchandise well packed for safe transport of goods" at bounding box center [925, 470] width 605 height 36
type input "General Merchandise well packed for safe transport of goods"
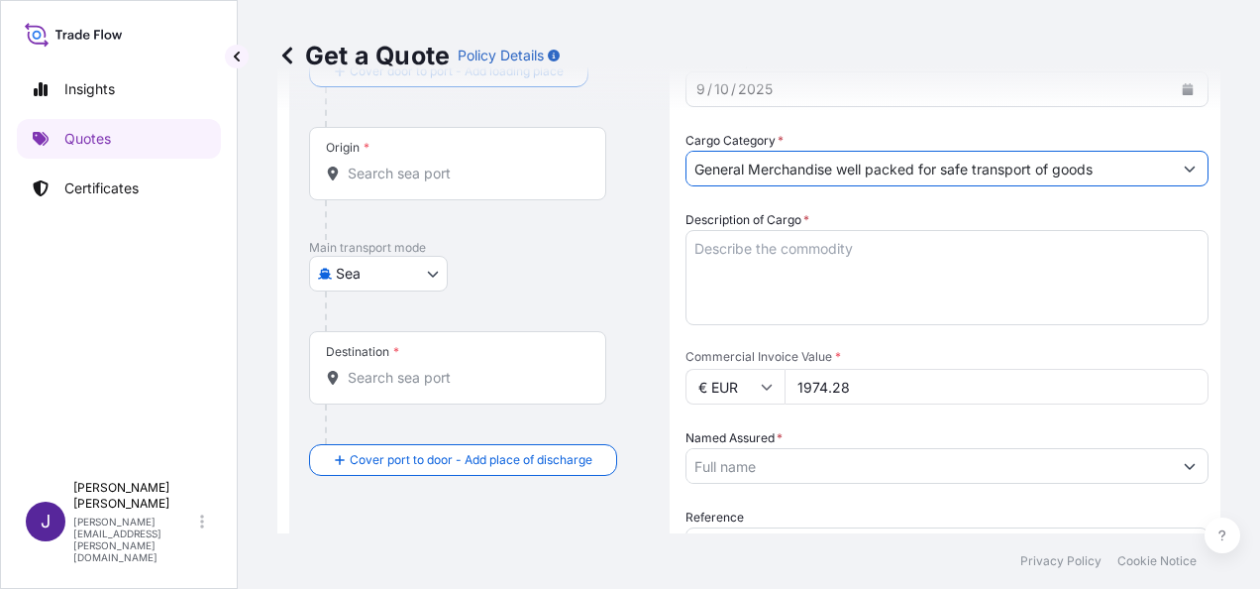
click at [859, 258] on textarea "Description of Cargo *" at bounding box center [947, 277] width 523 height 95
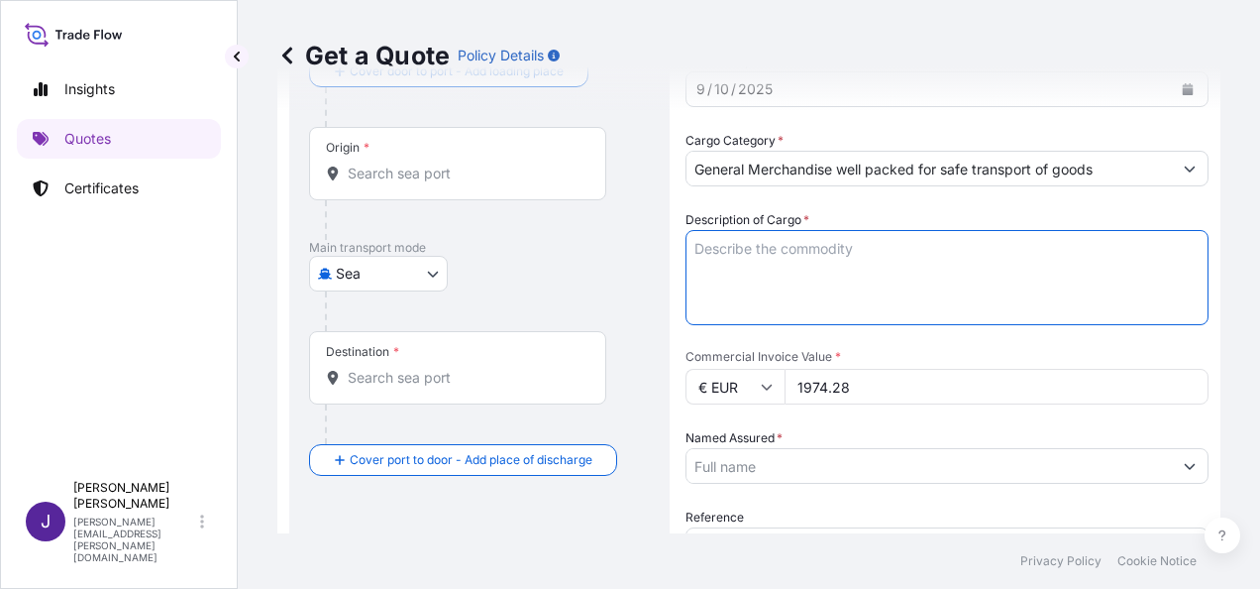
click at [851, 252] on textarea "Description of Cargo *" at bounding box center [947, 277] width 523 height 95
paste textarea "1 PACK ALCAPARRAS EN VINAGRE 156 KGS 0,580 CBM"
type textarea "1 PACK ALCAPARRAS EN VINAGRE 156 KGS 0,580 CBM"
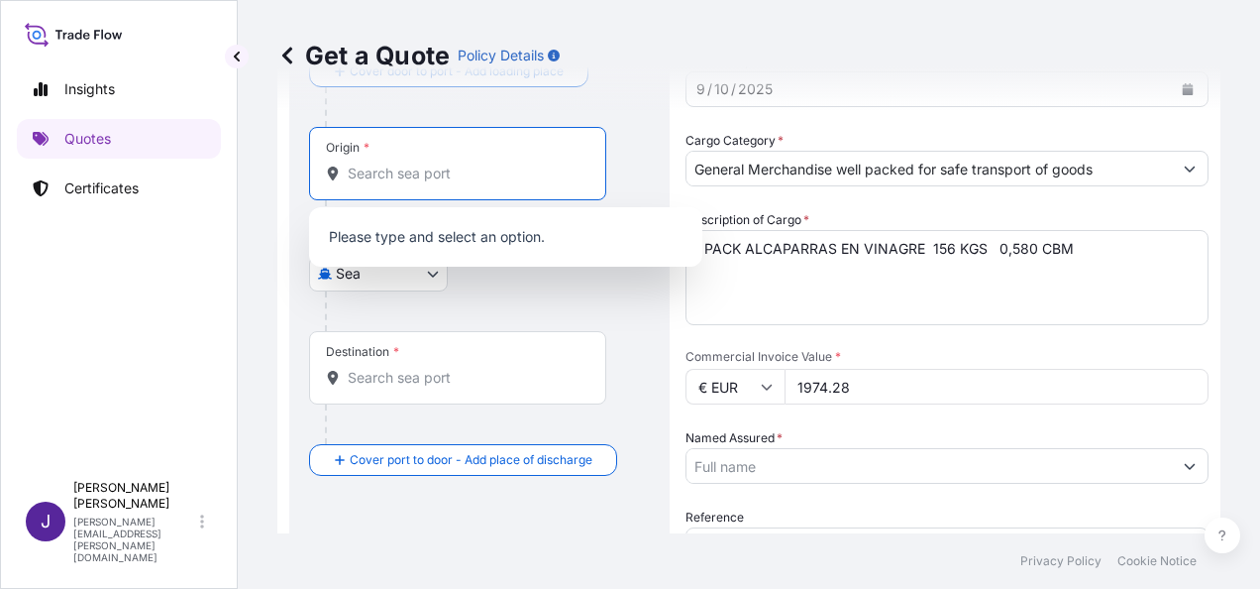
click at [514, 174] on input "Origin *" at bounding box center [465, 173] width 234 height 20
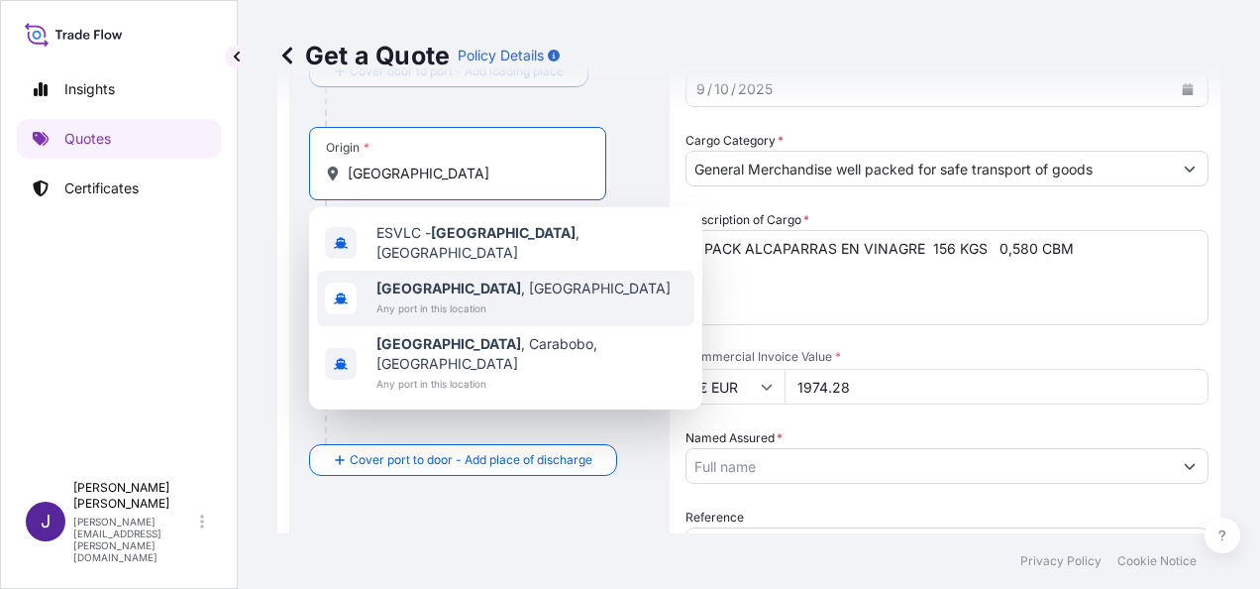
click at [487, 306] on span "Any port in this location" at bounding box center [524, 308] width 294 height 20
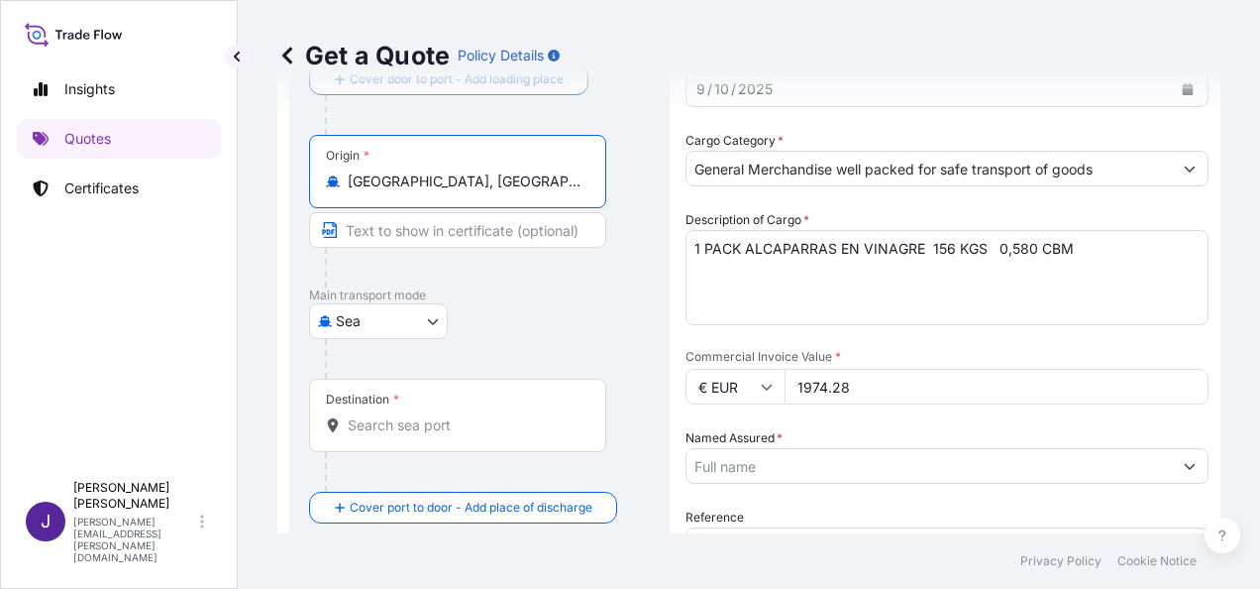
type input "[GEOGRAPHIC_DATA], [GEOGRAPHIC_DATA]"
click at [449, 436] on div "Destination *" at bounding box center [457, 415] width 297 height 73
click at [449, 435] on input "Destination *" at bounding box center [465, 425] width 234 height 20
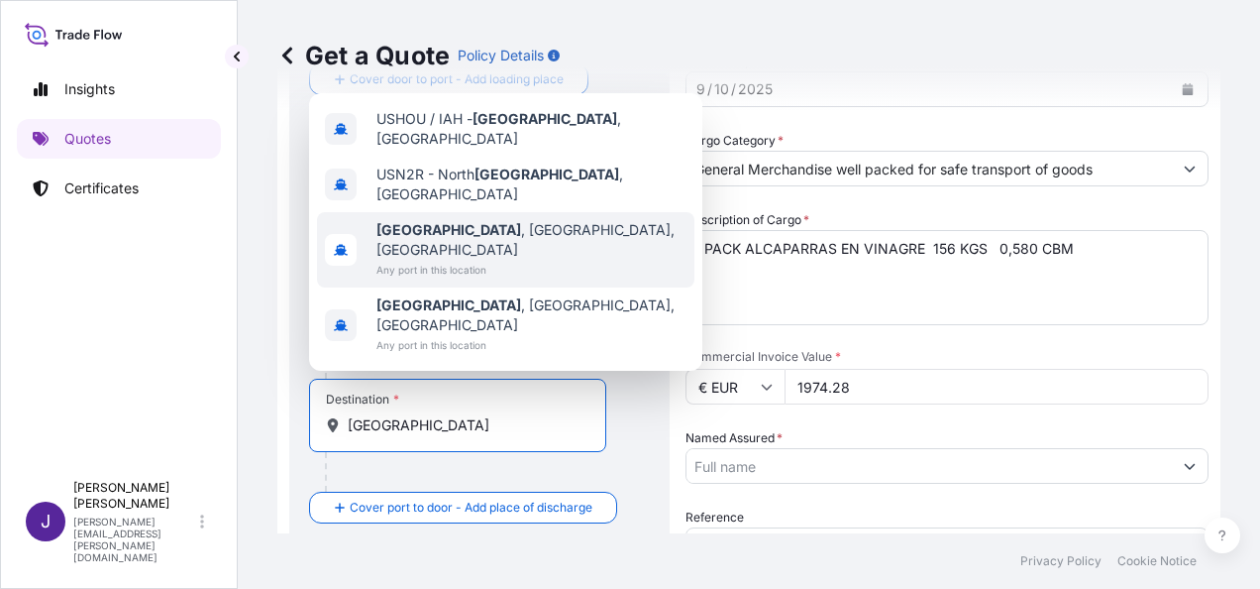
click at [488, 260] on span "[GEOGRAPHIC_DATA] , [GEOGRAPHIC_DATA], [GEOGRAPHIC_DATA]" at bounding box center [532, 240] width 310 height 40
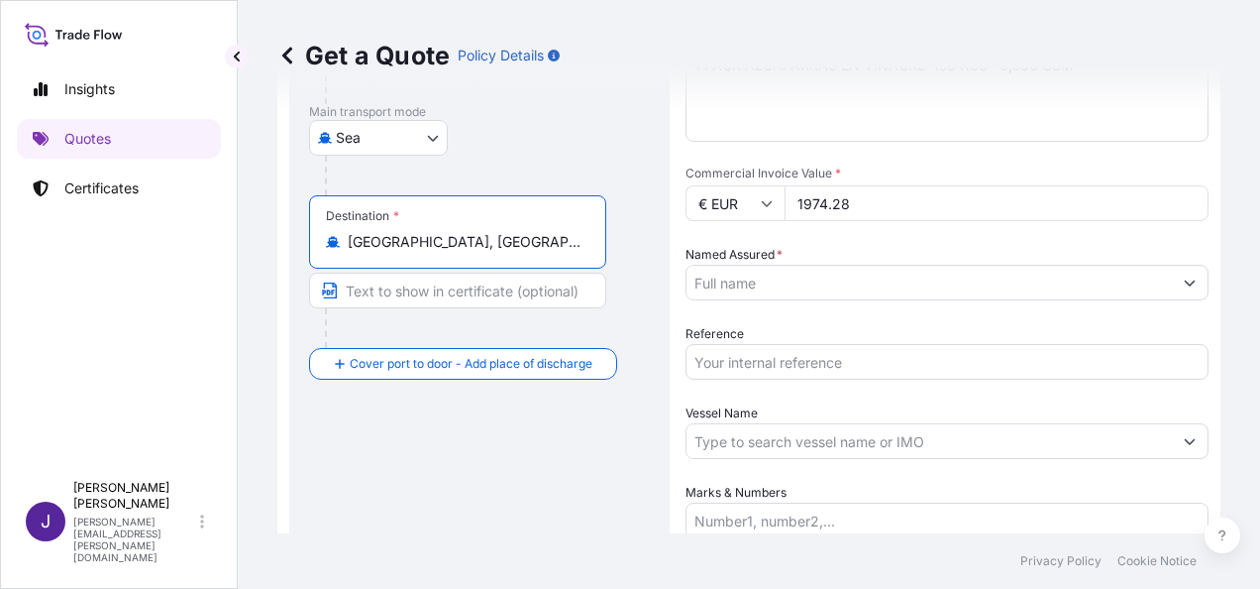
scroll to position [329, 0]
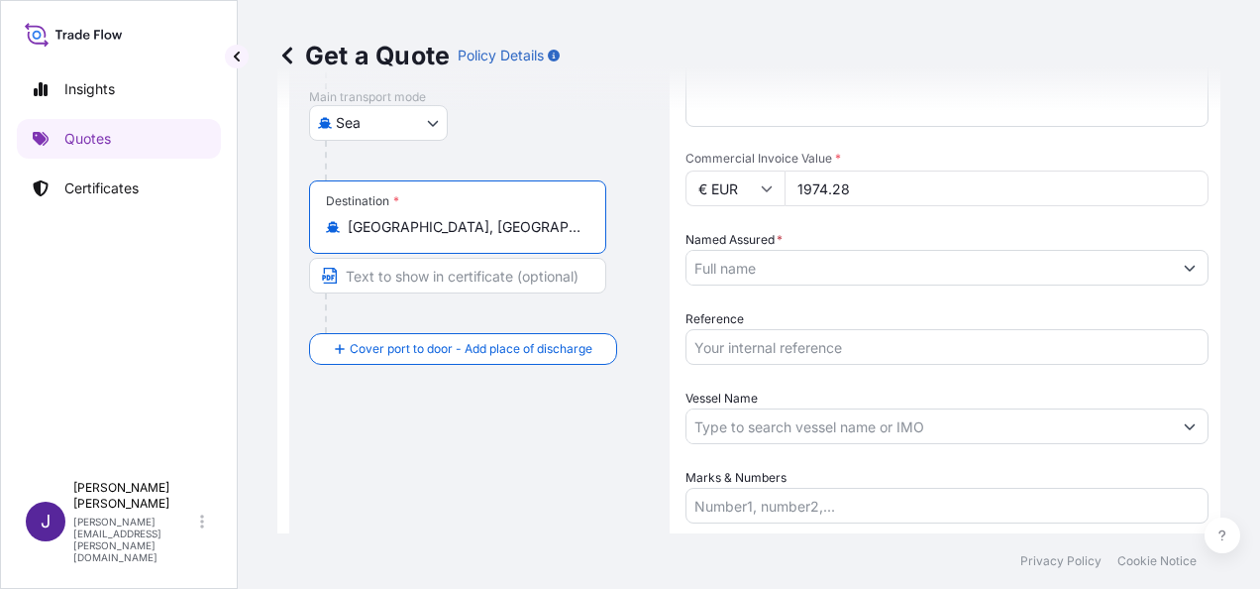
type input "[GEOGRAPHIC_DATA], [GEOGRAPHIC_DATA], [GEOGRAPHIC_DATA]"
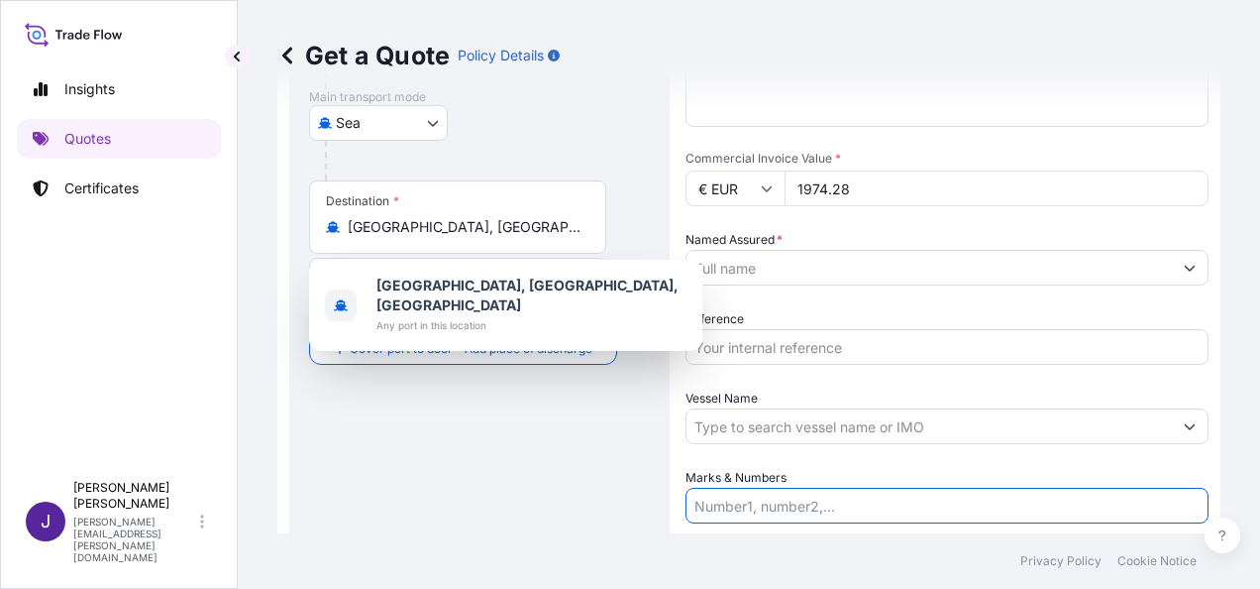
click at [791, 508] on input "Marks & Numbers" at bounding box center [947, 506] width 523 height 36
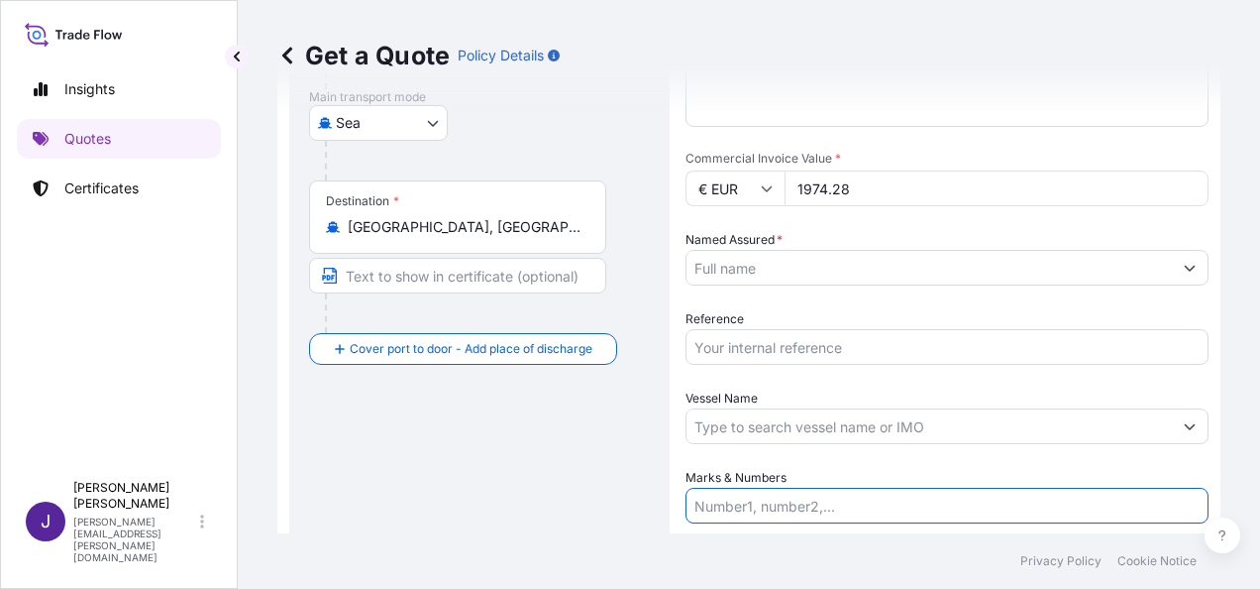
paste input "LCL CONTAINER MSMU4191447 – FX39508859"
type input "LCL CONTAINER MSMU4191447 – FX39508859"
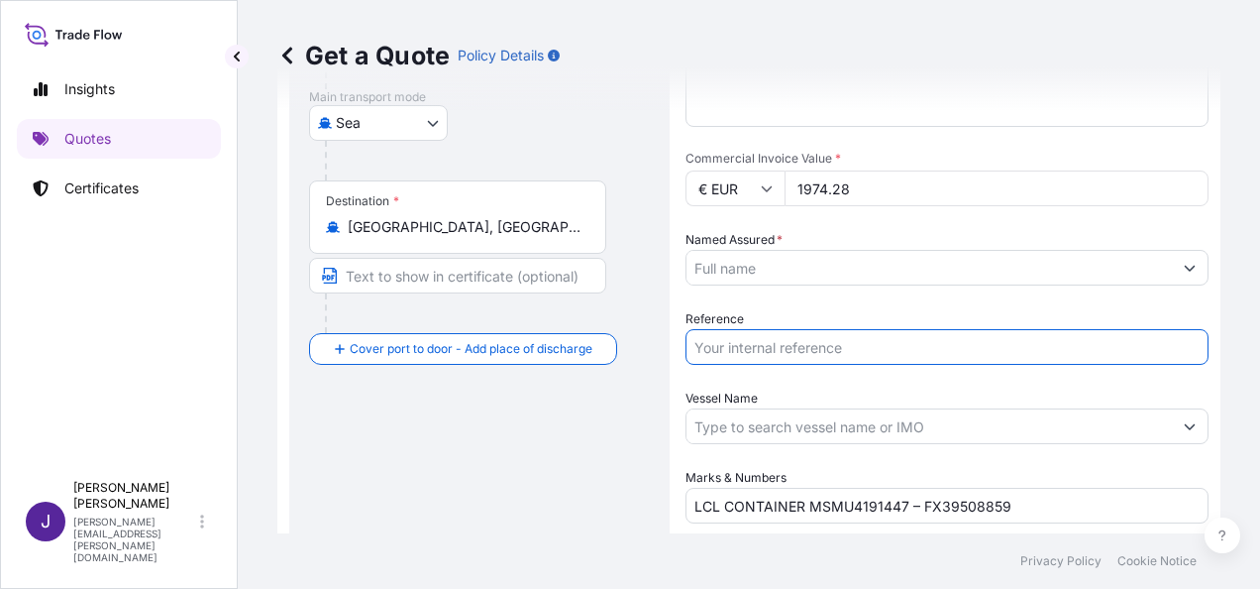
click at [814, 348] on input "Reference" at bounding box center [947, 347] width 523 height 36
type input "55724"
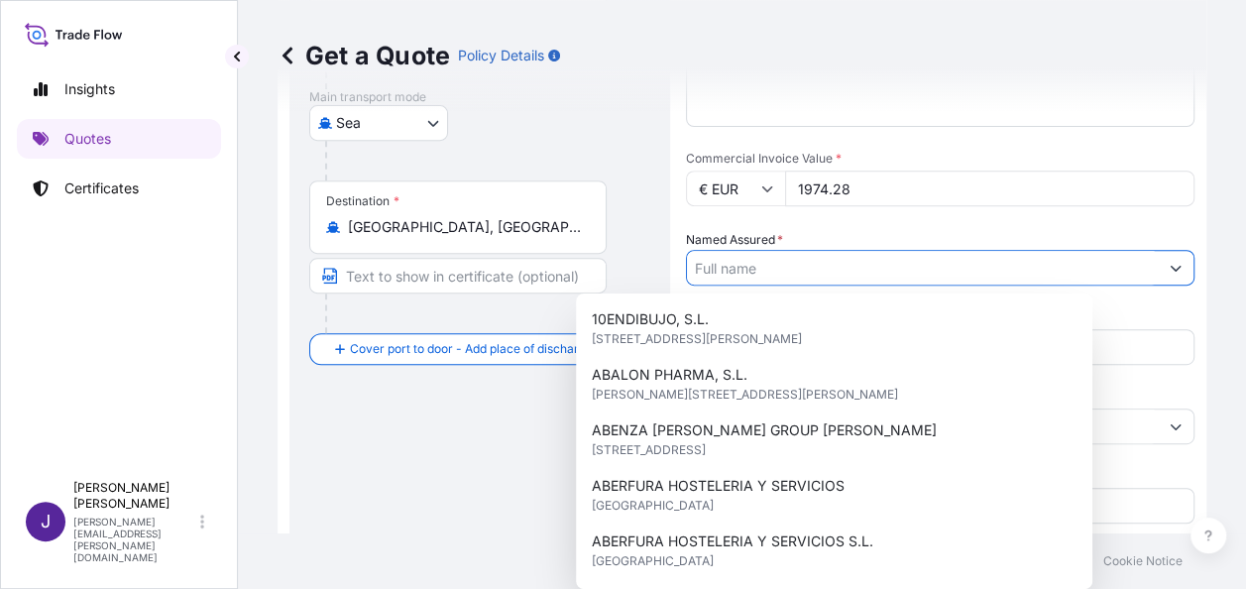
click at [826, 262] on input "Named Assured *" at bounding box center [922, 268] width 471 height 36
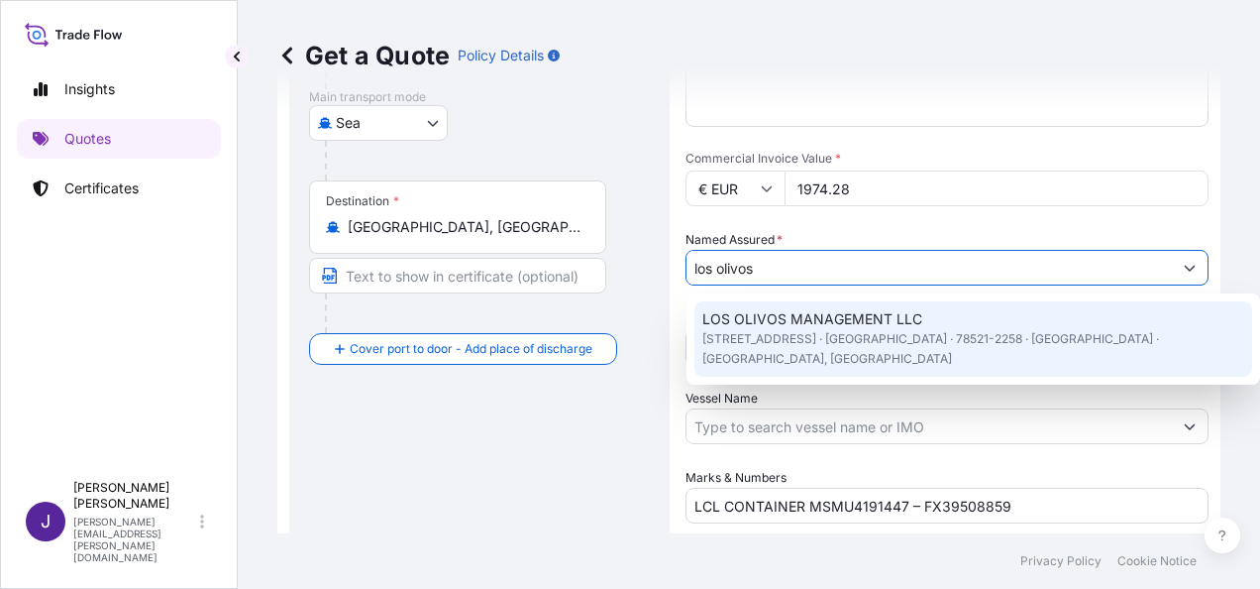
click at [836, 311] on span "LOS OLIVOS MANAGEMENT LLC" at bounding box center [813, 319] width 220 height 20
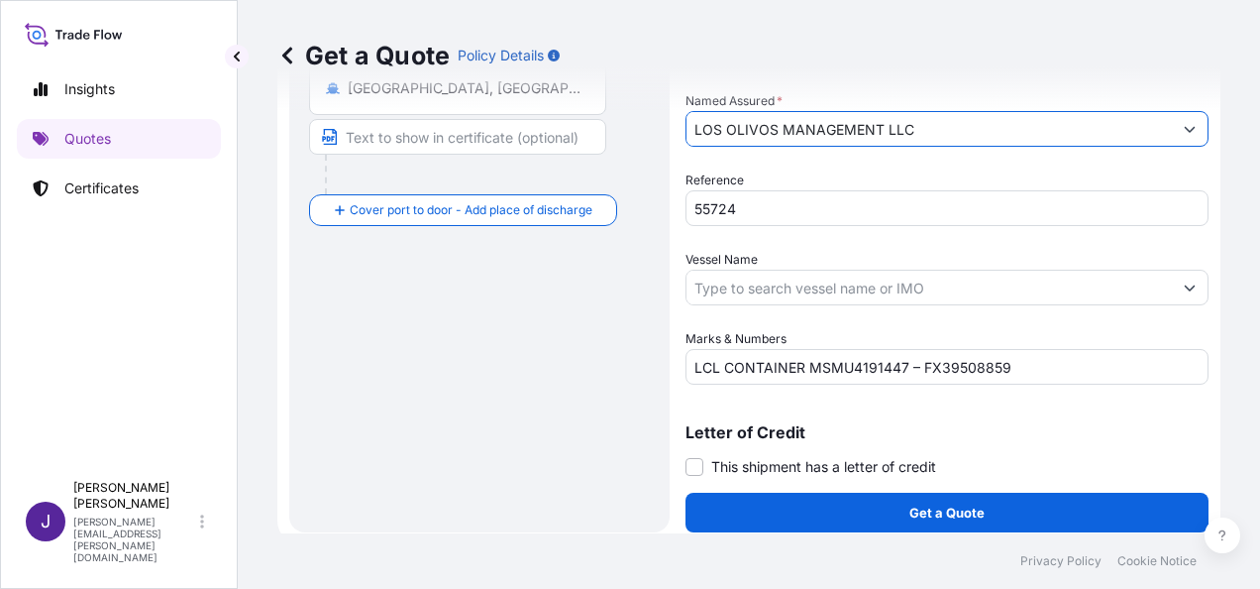
scroll to position [478, 0]
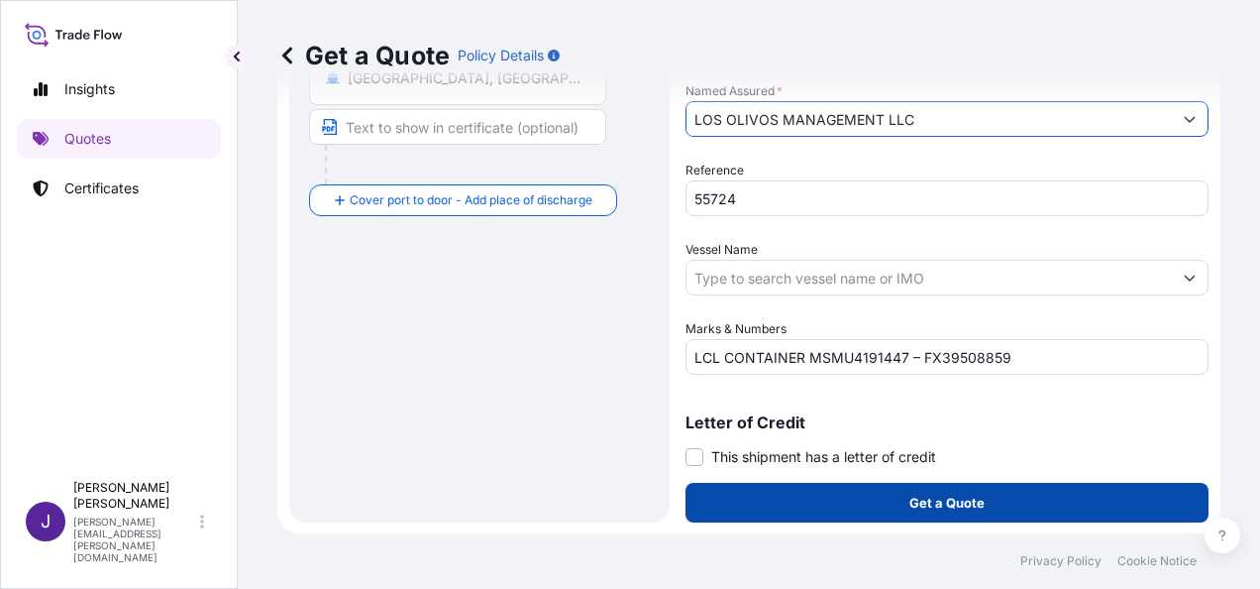
type input "LOS OLIVOS MANAGEMENT LLC"
click at [927, 503] on p "Get a Quote" at bounding box center [947, 502] width 75 height 20
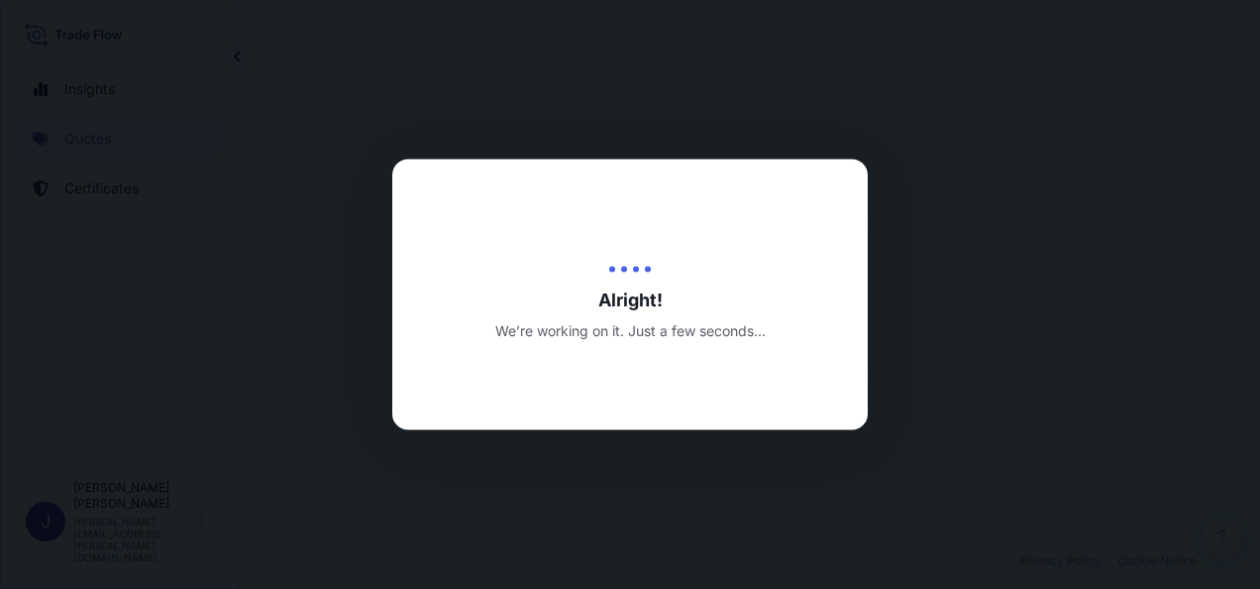
select select "Sea"
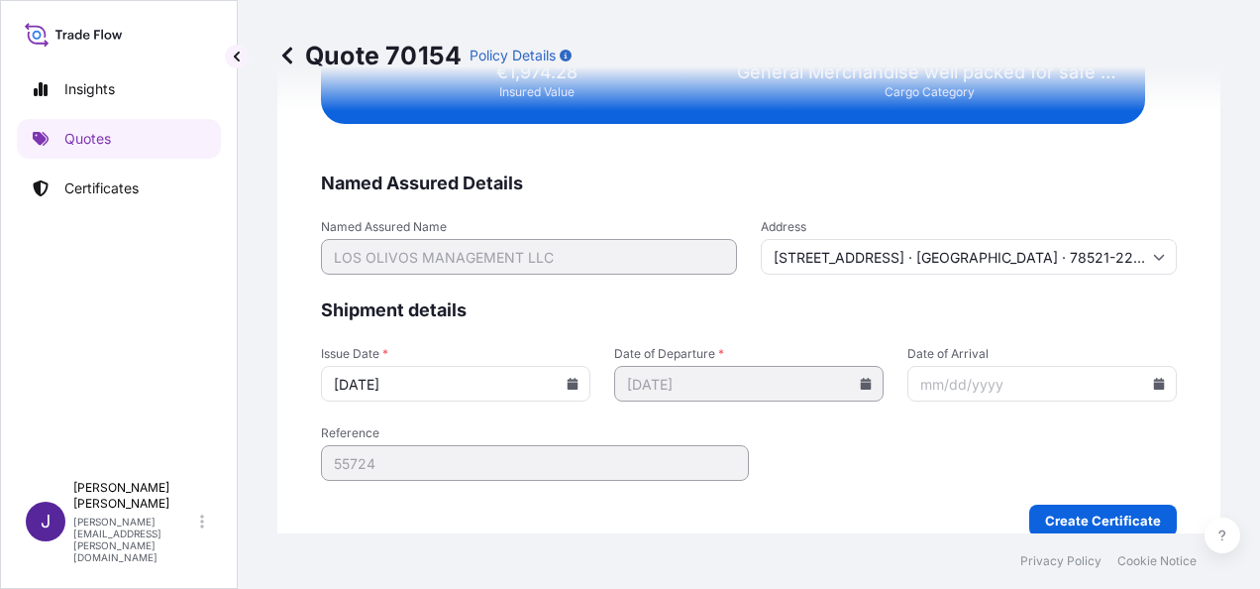
scroll to position [3689, 0]
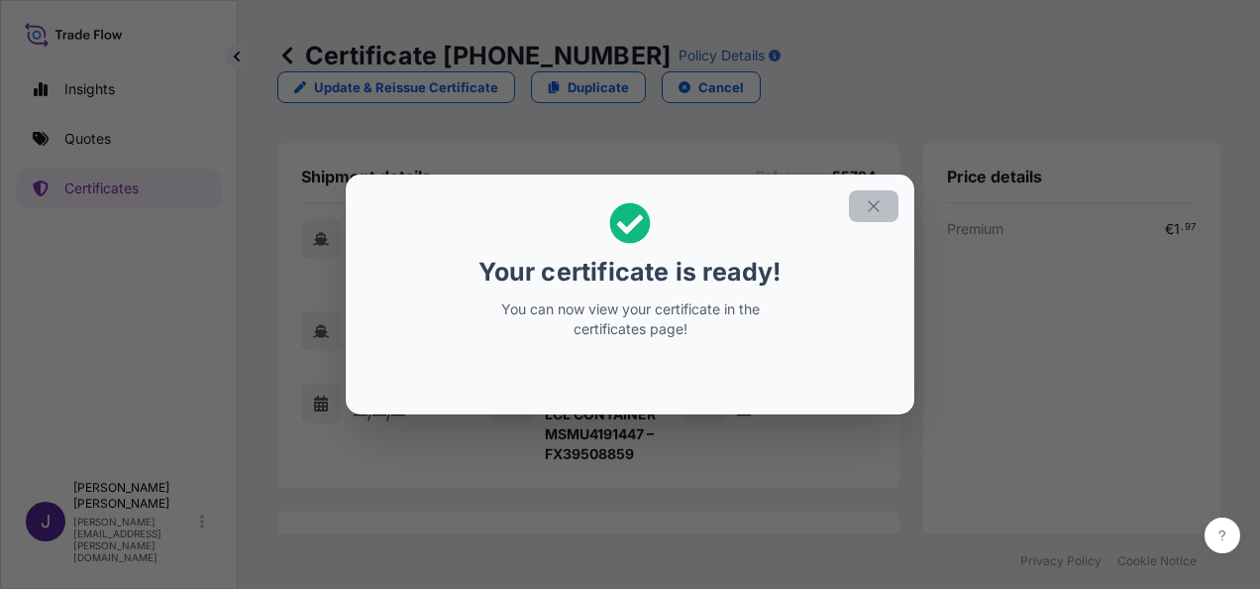
click at [875, 207] on icon "button" at bounding box center [873, 205] width 11 height 11
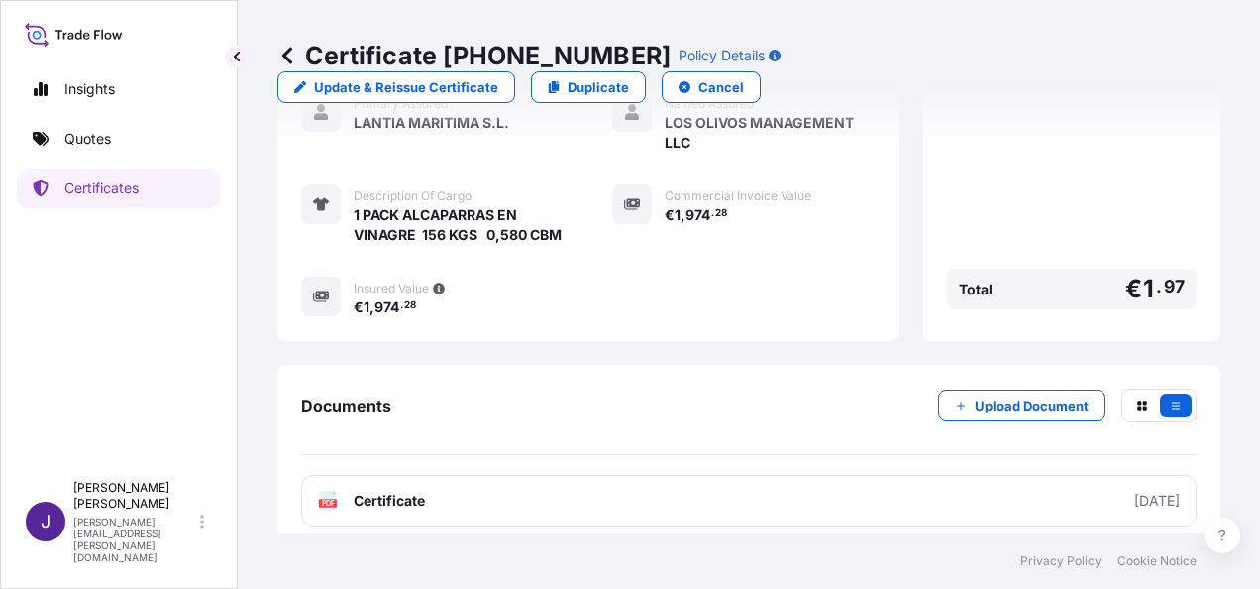
scroll to position [496, 0]
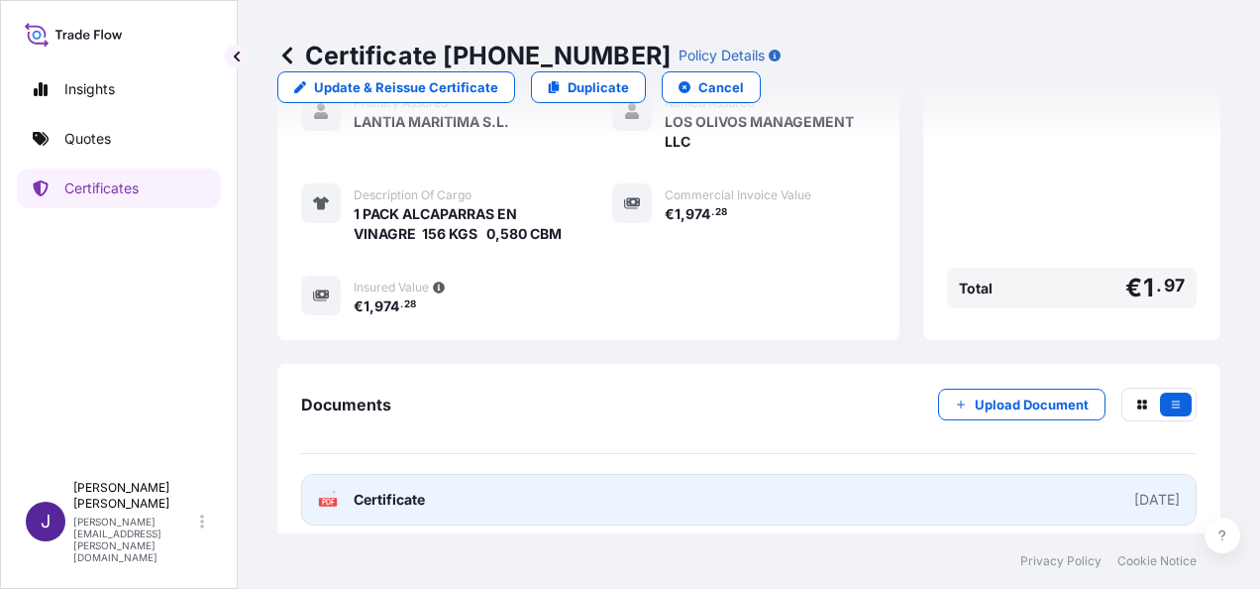
click at [442, 482] on link "PDF Certificate [DATE]" at bounding box center [749, 500] width 896 height 52
